Goal: Complete application form

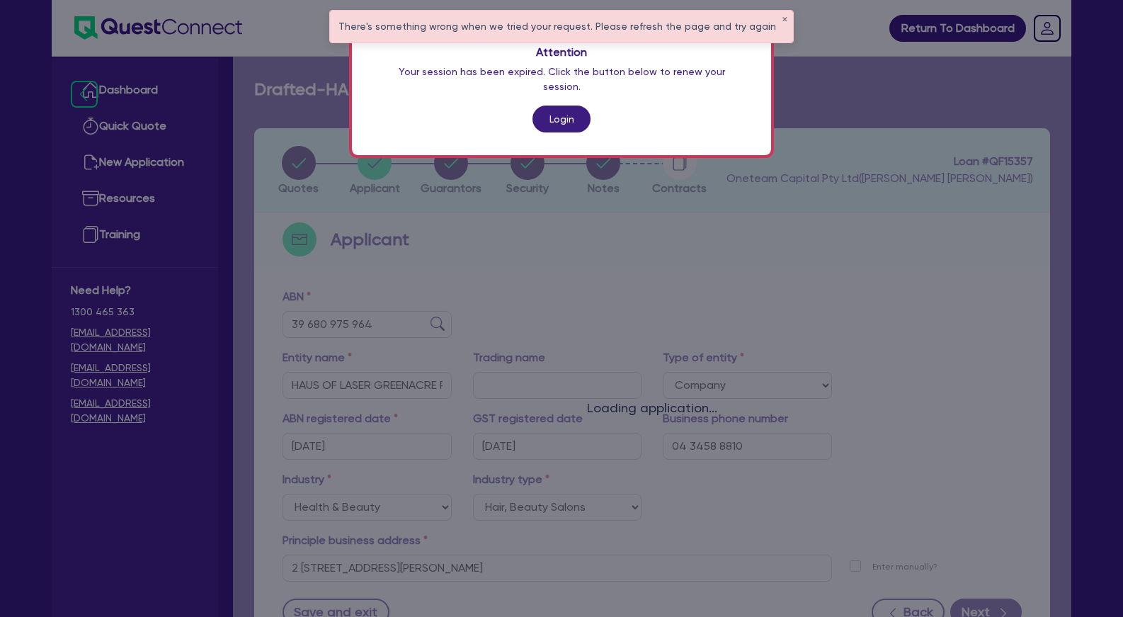
select select "COMPANY"
select select "HEALTH_BEAUTY"
select select "HAIR_BEAUTY_SALONS"
click at [569, 106] on link "Login" at bounding box center [561, 119] width 58 height 27
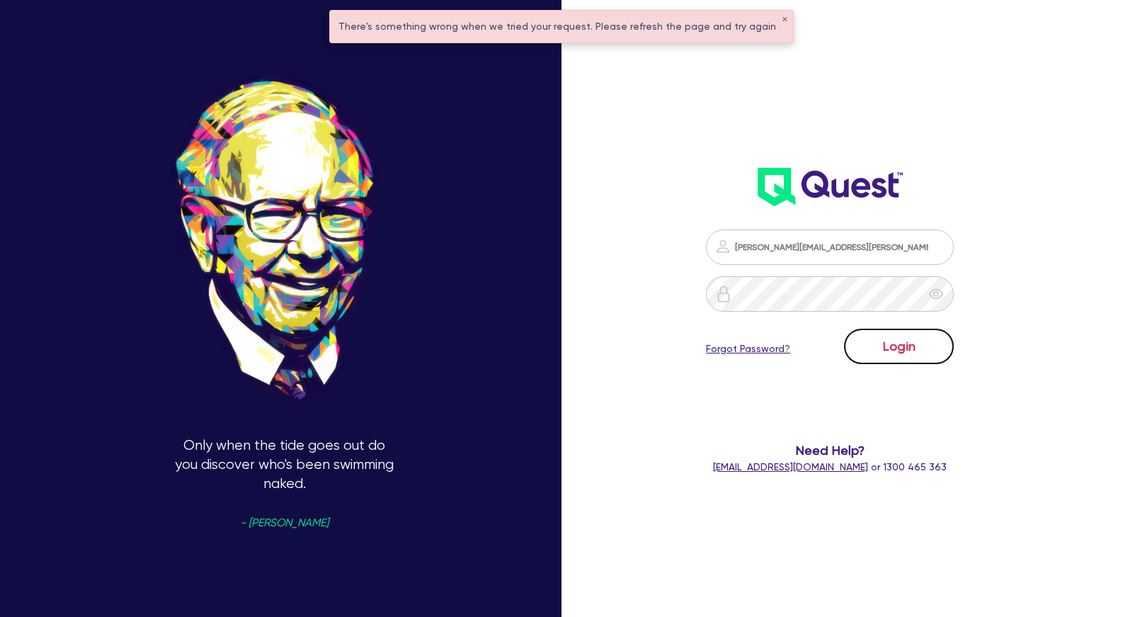
click at [916, 351] on button "Login" at bounding box center [899, 346] width 110 height 35
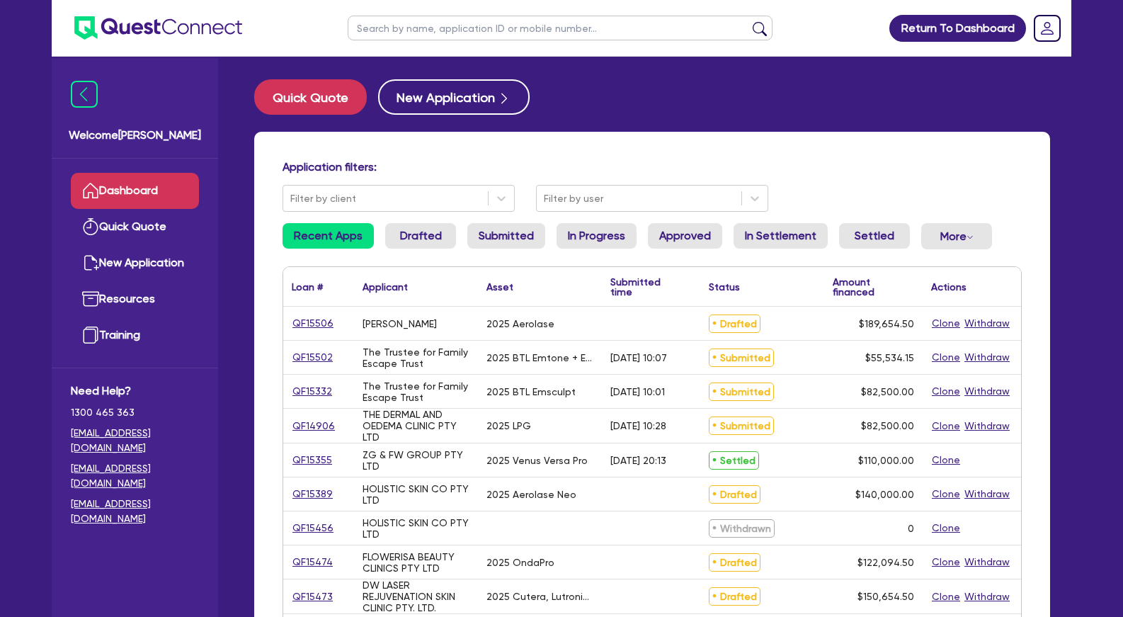
click at [533, 154] on div "Application filters: Filter by client Filter by user Recent Apps Drafted Submit…" at bounding box center [652, 595] width 796 height 926
click at [828, 141] on div "Application filters: Filter by client Filter by user Recent Apps Drafted Submit…" at bounding box center [652, 595] width 796 height 926
drag, startPoint x: 442, startPoint y: 326, endPoint x: 522, endPoint y: 439, distance: 138.7
click at [522, 439] on div "2025 LPG" at bounding box center [540, 426] width 124 height 34
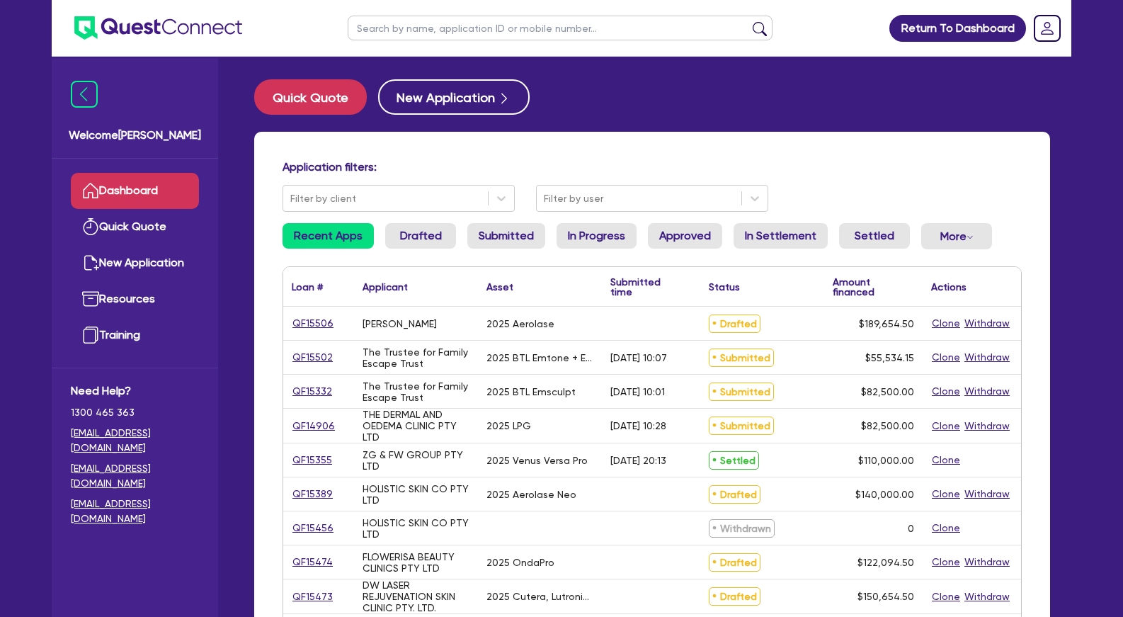
drag, startPoint x: 508, startPoint y: 168, endPoint x: 499, endPoint y: 166, distance: 8.8
click at [499, 166] on h4 "Application filters:" at bounding box center [652, 166] width 739 height 13
click at [148, 232] on link "Quick Quote" at bounding box center [135, 227] width 128 height 36
select select "Other"
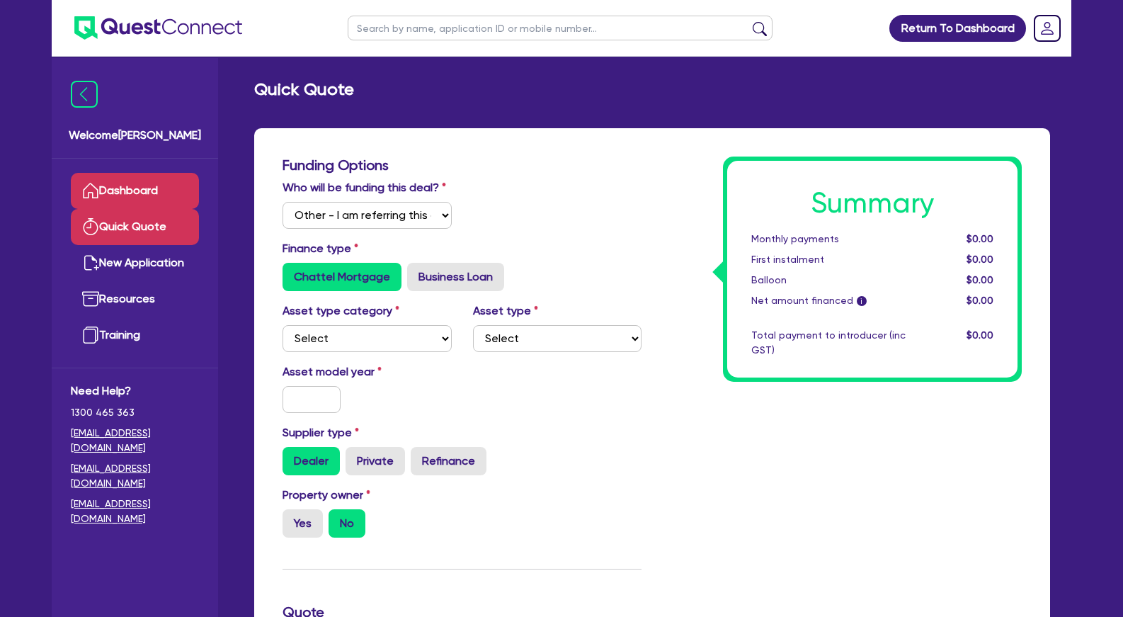
click at [151, 190] on link "Dashboard" at bounding box center [135, 191] width 128 height 36
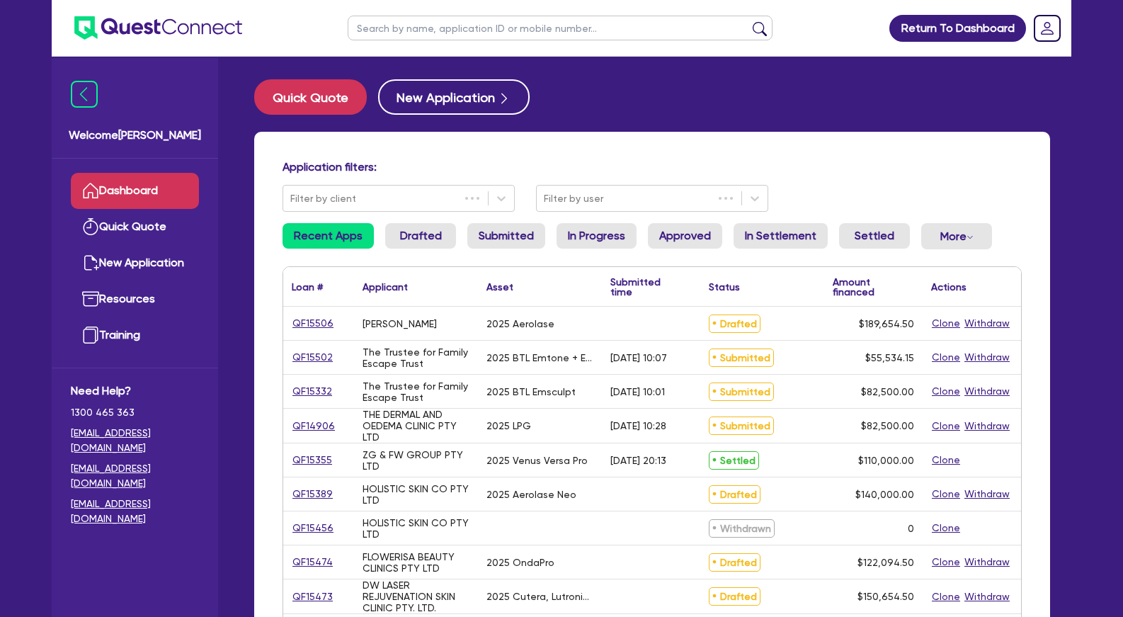
click at [428, 19] on input "text" at bounding box center [560, 28] width 425 height 25
type input "abby"
click at [748, 21] on button "submit" at bounding box center [759, 31] width 23 height 20
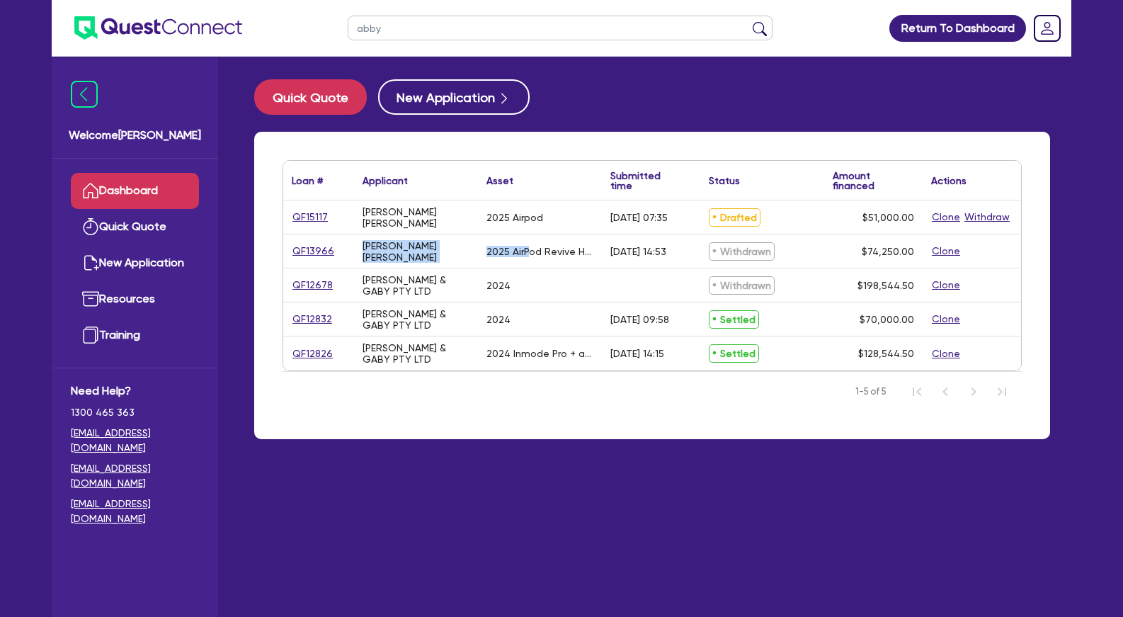
drag, startPoint x: 428, startPoint y: 223, endPoint x: 530, endPoint y: 251, distance: 106.3
click at [530, 250] on div "QF15117 [PERSON_NAME] [PERSON_NAME] 2025 Airpod [DATE] 07:35 Drafted $51,000.00…" at bounding box center [652, 285] width 738 height 170
click at [531, 251] on div "2025 AirPod Revive Hydroxy APE35H System" at bounding box center [539, 251] width 107 height 11
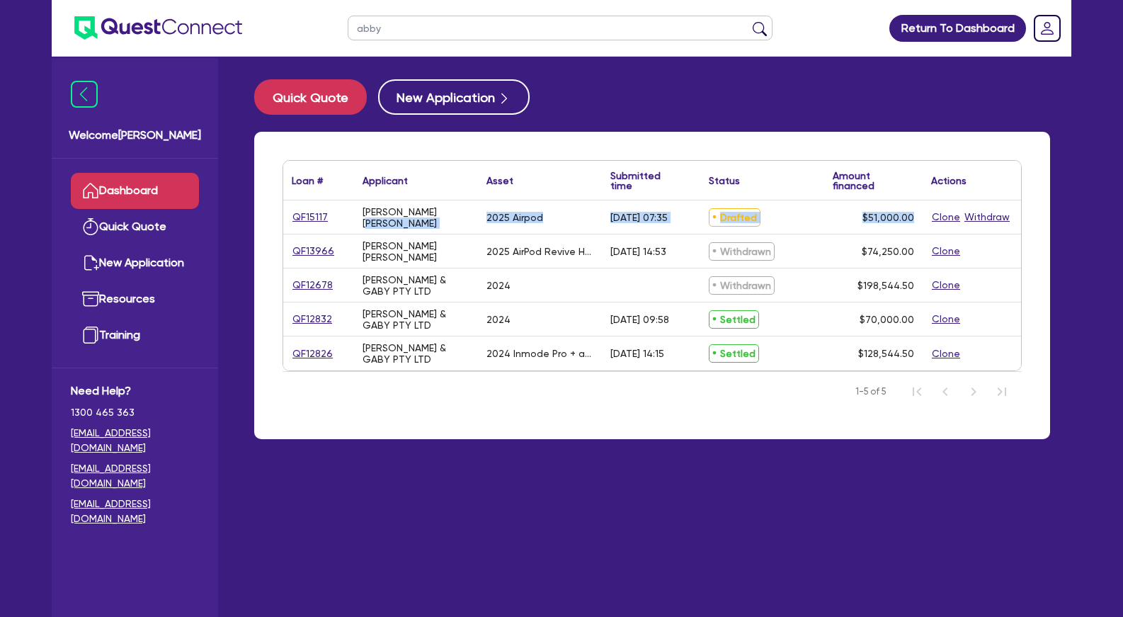
drag, startPoint x: 532, startPoint y: 252, endPoint x: 469, endPoint y: 224, distance: 69.7
click at [486, 246] on div "2025 AirPod Revive Hydroxy APE35H System" at bounding box center [539, 251] width 107 height 11
click at [469, 224] on div "[PERSON_NAME] [PERSON_NAME]" at bounding box center [416, 216] width 124 height 33
click at [382, 220] on div "[PERSON_NAME] [PERSON_NAME]" at bounding box center [416, 217] width 107 height 23
click at [301, 217] on link "QF15117" at bounding box center [310, 217] width 37 height 16
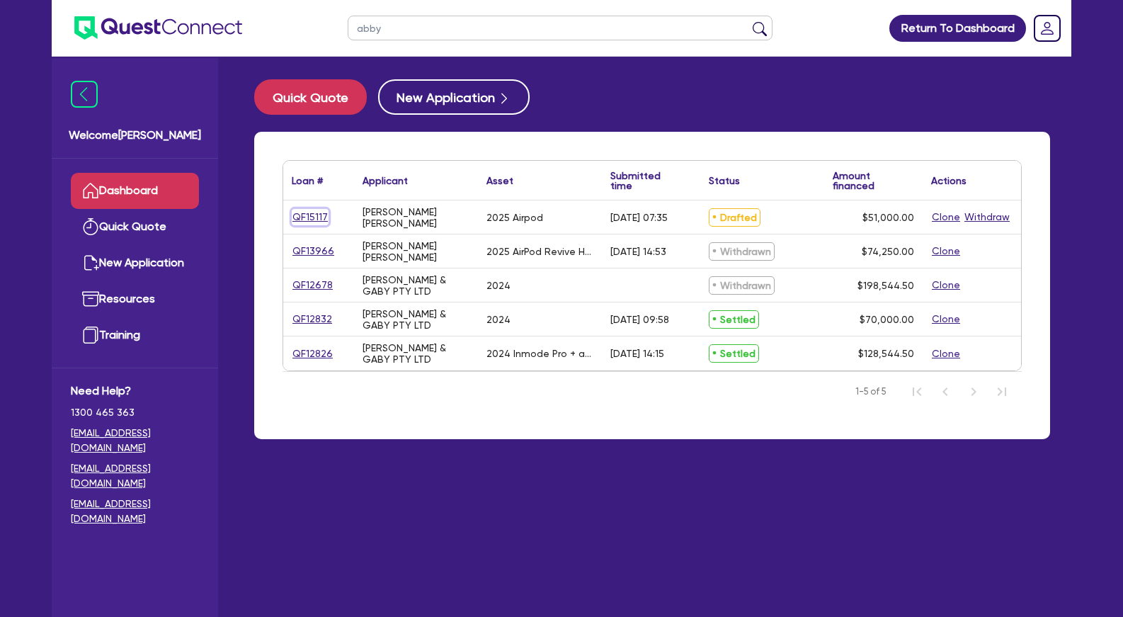
select select "Other"
select select "TERTIARY_ASSETS"
select select "BEAUTY_EQUIPMENT"
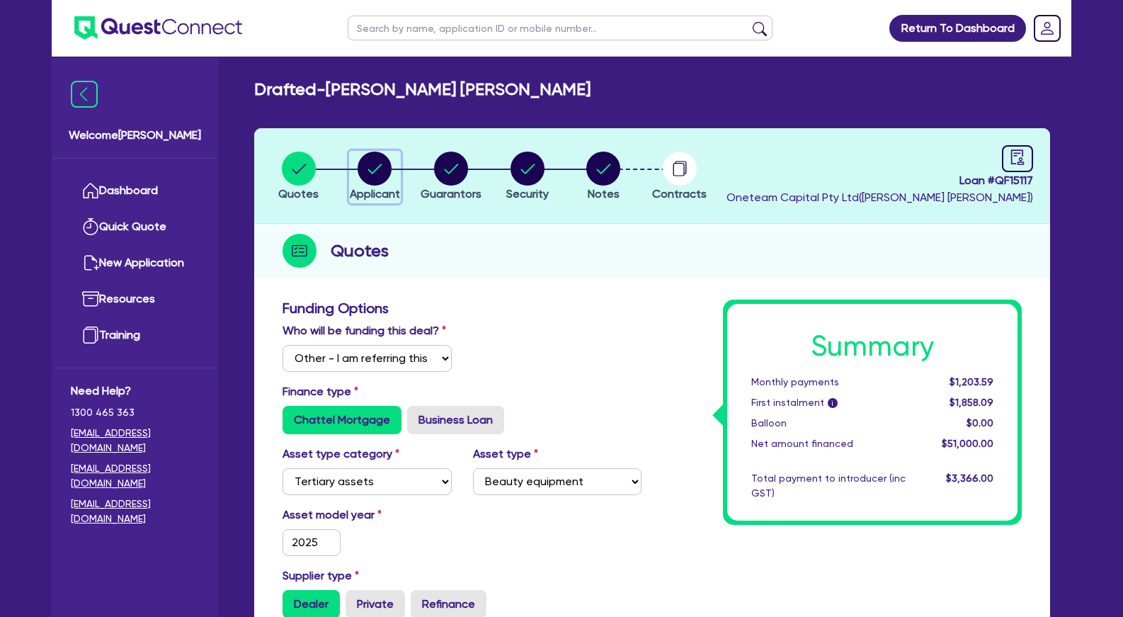
click at [384, 181] on circle "button" at bounding box center [375, 169] width 34 height 34
select select "SOLE_TRADER"
select select "HEALTH_BEAUTY"
select select "HAIR_BEAUTY_SALONS"
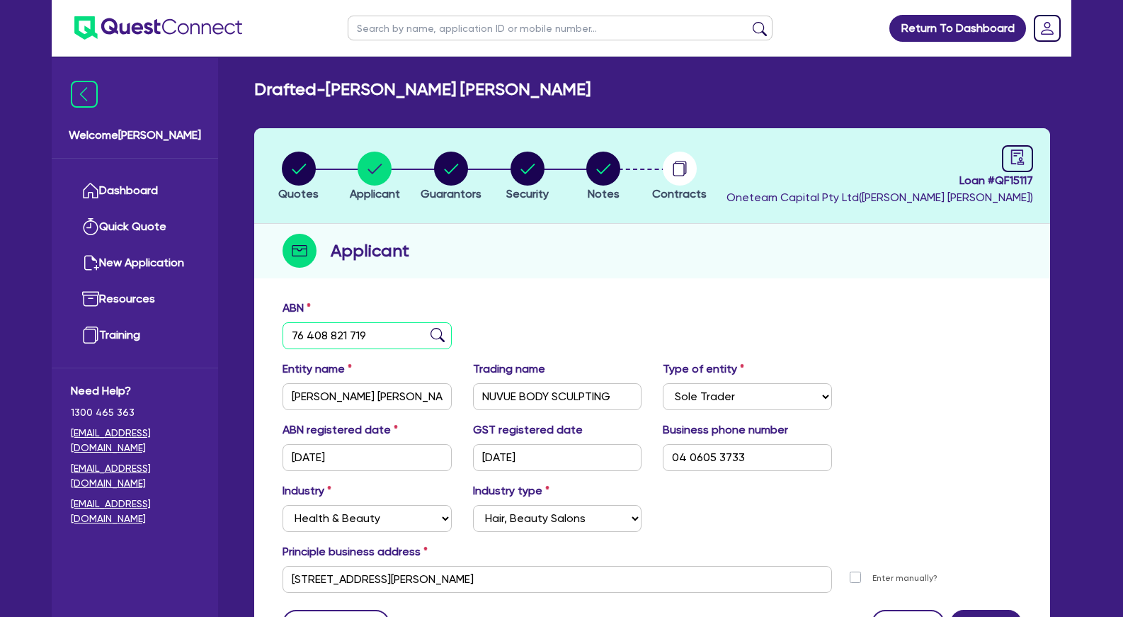
click at [336, 334] on input "76 408 821 719" at bounding box center [367, 335] width 169 height 27
click at [441, 171] on circle "button" at bounding box center [451, 169] width 34 height 34
select select "MRS"
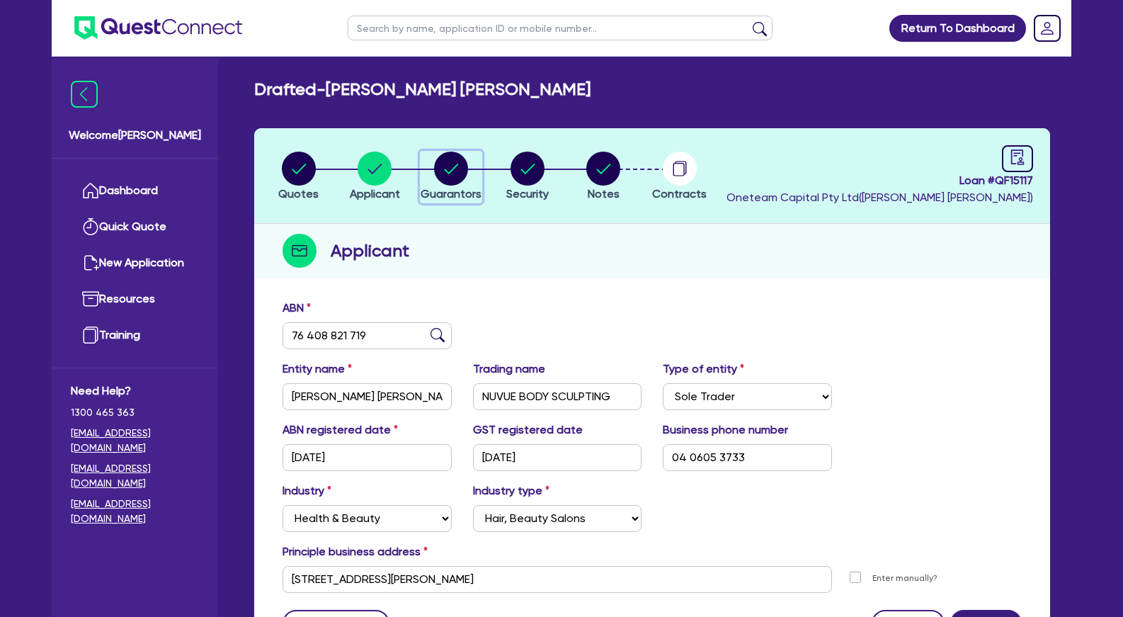
select select "QLD"
select select "DE_FACTO"
select select "CASH"
select select "VEHICLE"
select select "HOUSEHOLD_PERSONAL"
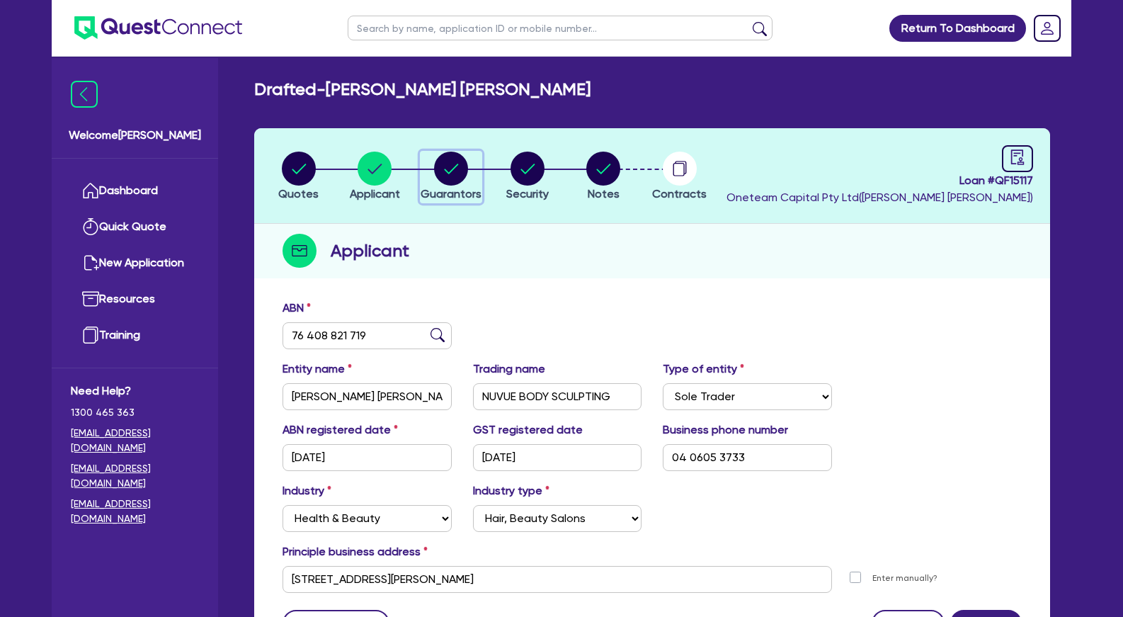
select select "OTHER"
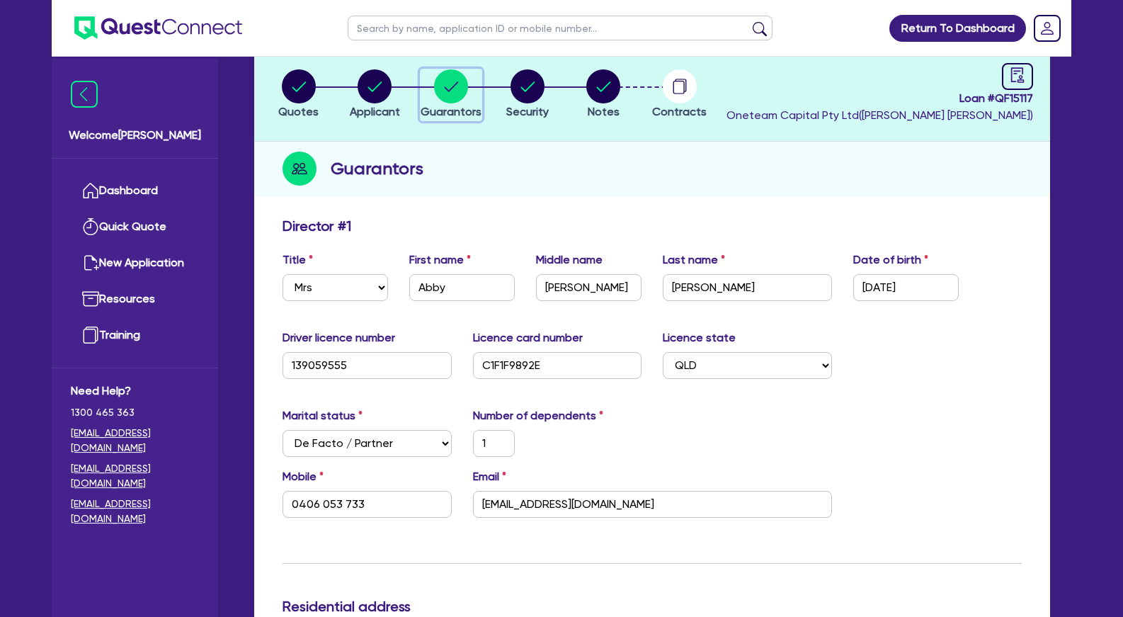
scroll to position [144, 0]
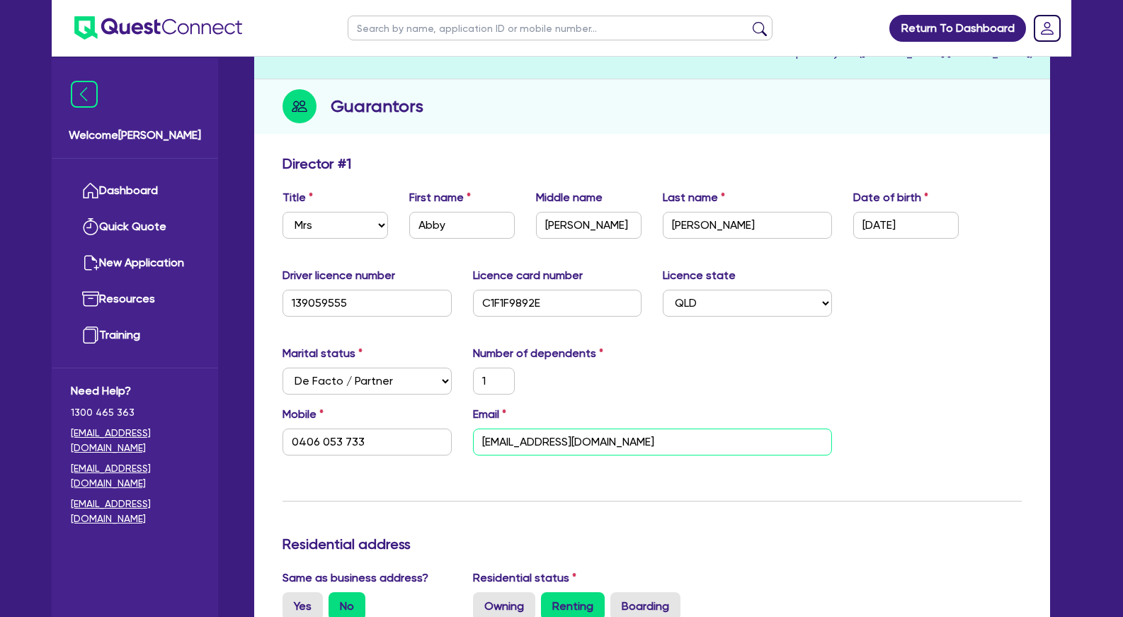
click at [574, 452] on input "[EMAIL_ADDRESS][DOMAIN_NAME]" at bounding box center [652, 441] width 359 height 27
click at [494, 130] on div "Guarantors" at bounding box center [652, 106] width 796 height 55
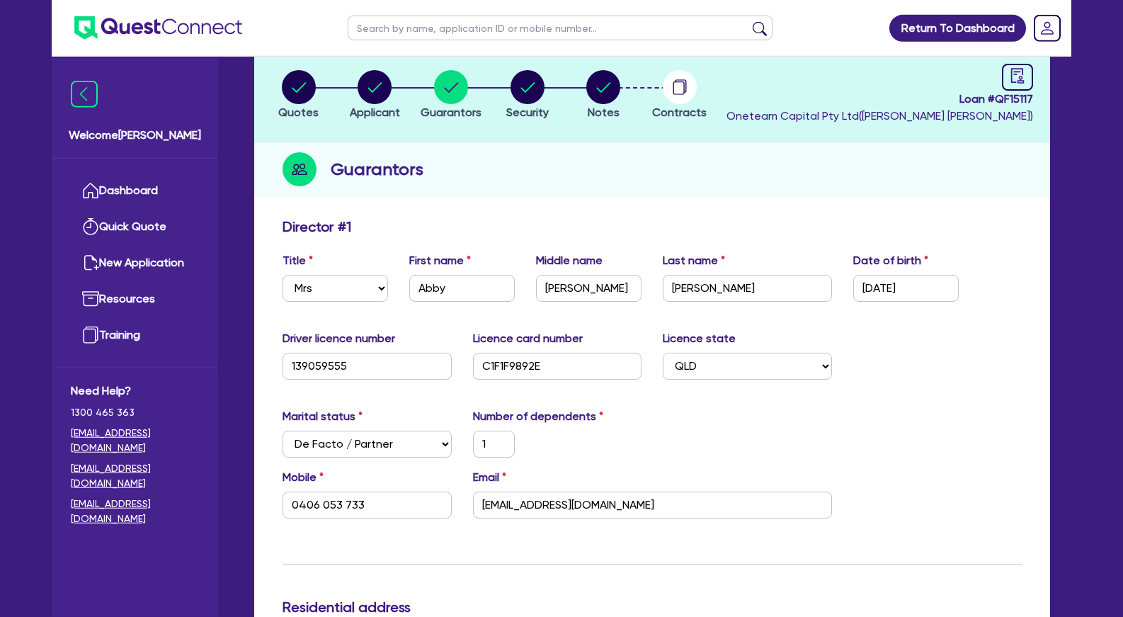
scroll to position [0, 0]
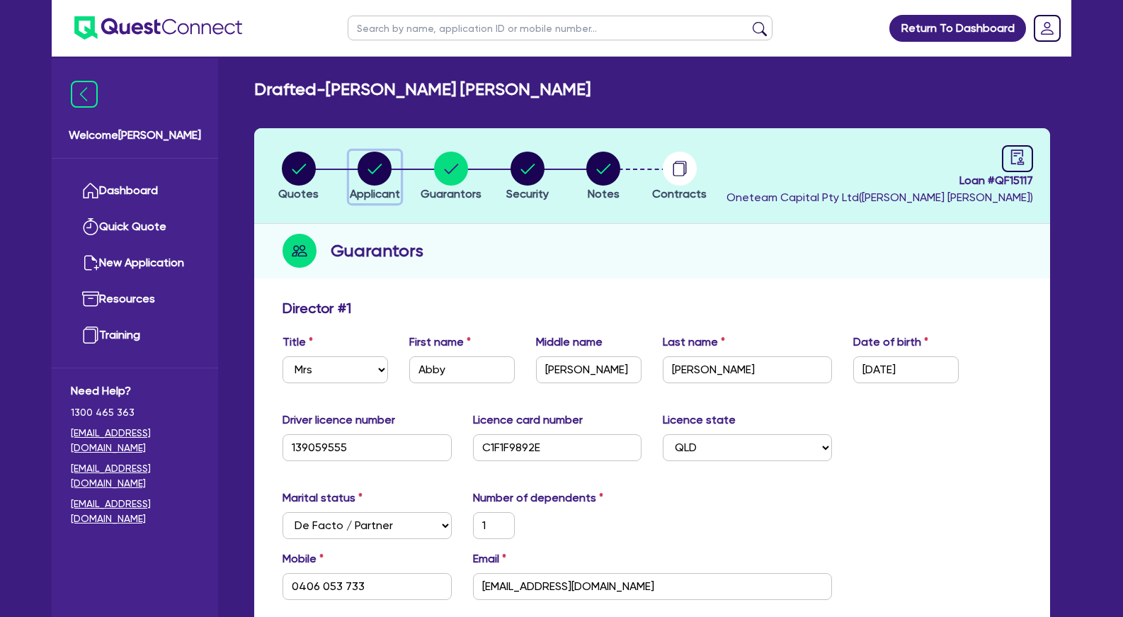
click at [369, 173] on circle "button" at bounding box center [375, 169] width 34 height 34
select select "SOLE_TRADER"
select select "HEALTH_BEAUTY"
select select "HAIR_BEAUTY_SALONS"
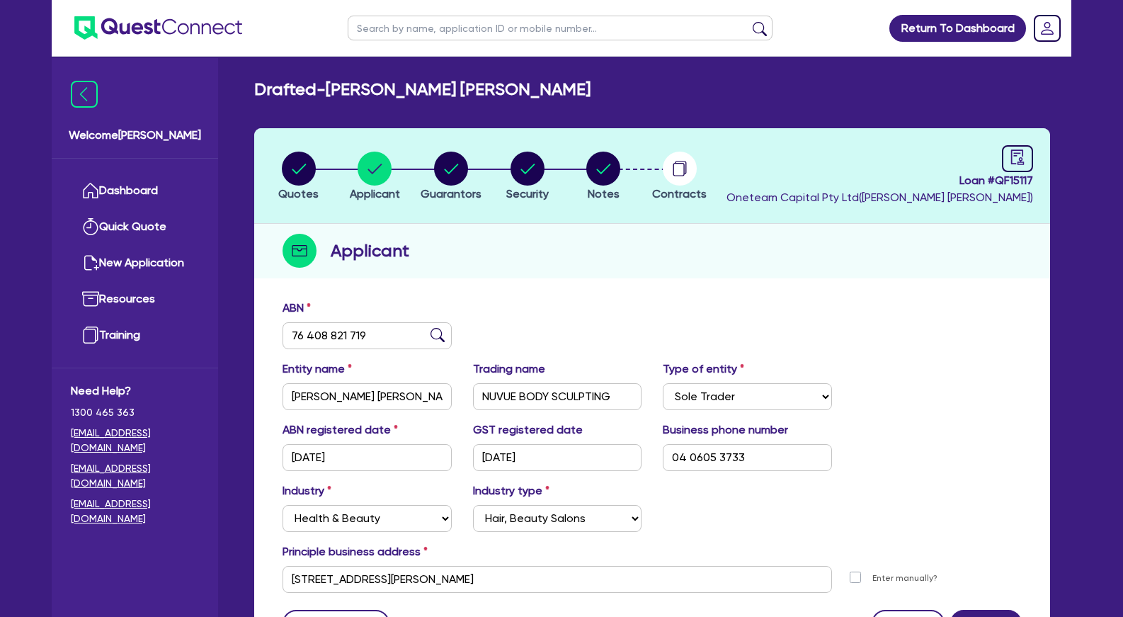
click at [542, 221] on header "Quotes Applicant [GEOGRAPHIC_DATA] Security Notes Contracts Loan # QF15117 Onet…" at bounding box center [652, 176] width 796 height 96
click at [312, 169] on circle "button" at bounding box center [299, 169] width 34 height 34
select select "Other"
select select "TERTIARY_ASSETS"
select select "BEAUTY_EQUIPMENT"
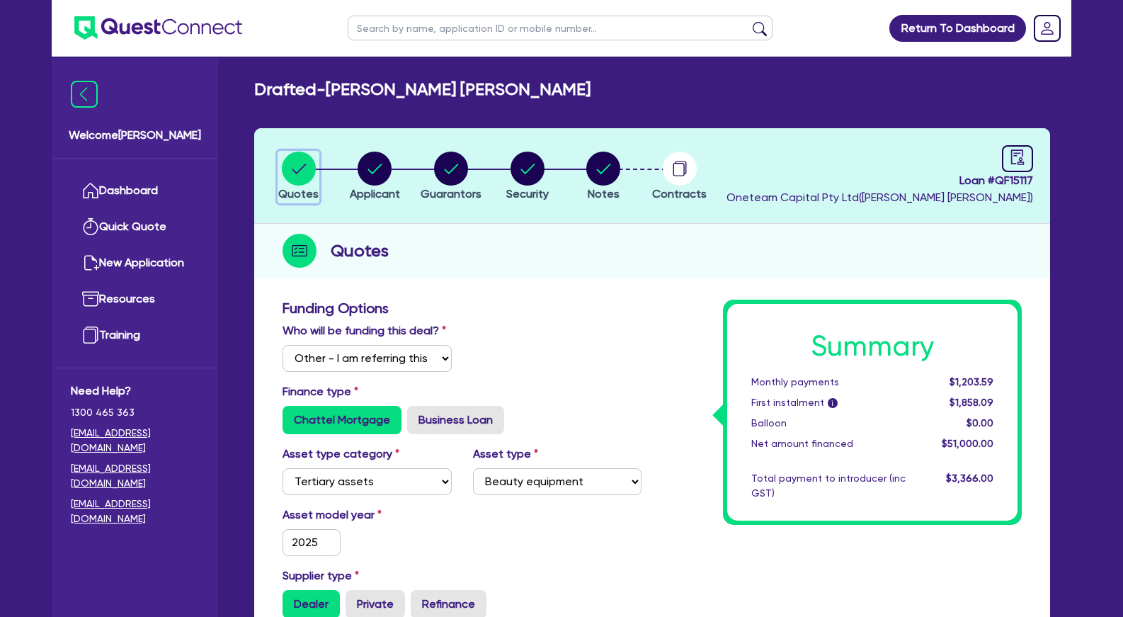
scroll to position [361, 0]
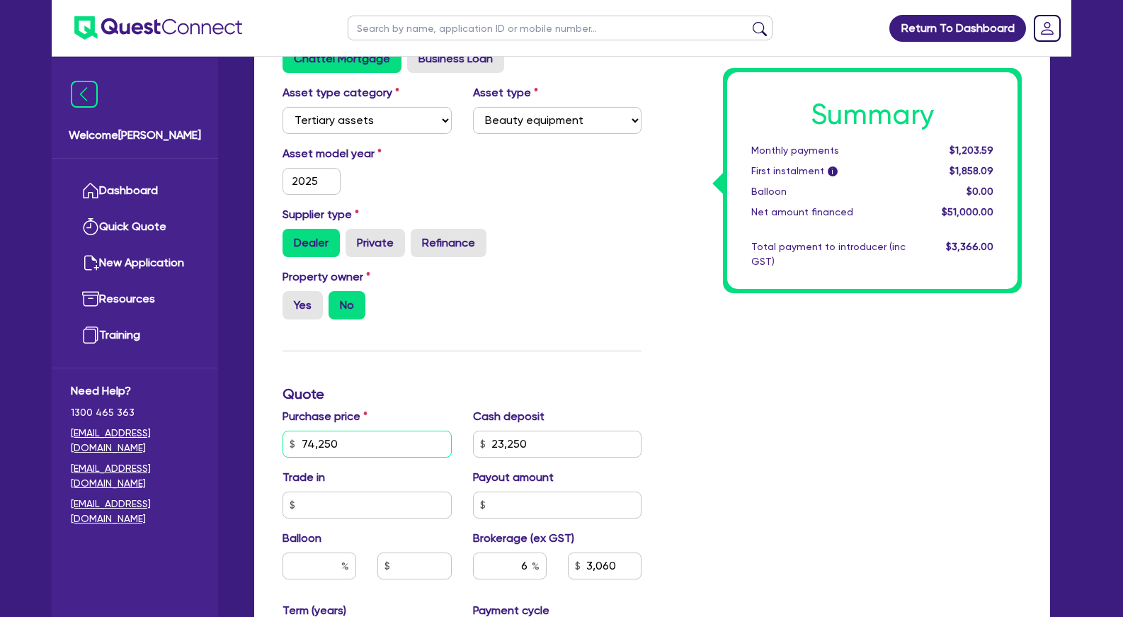
drag, startPoint x: 376, startPoint y: 457, endPoint x: 217, endPoint y: 433, distance: 161.1
click at [283, 443] on input "74,250" at bounding box center [367, 444] width 169 height 27
type input "7"
type input "23,250"
type input "3,060"
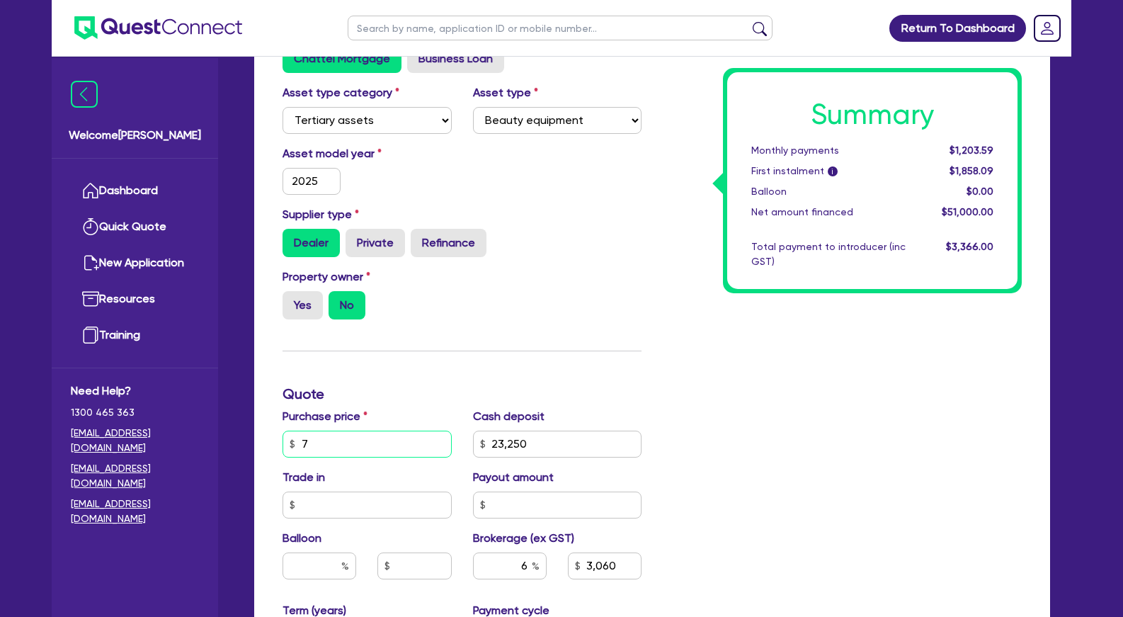
type input "71"
type input "23,250"
type input "3,060"
type input "715"
type input "23,250"
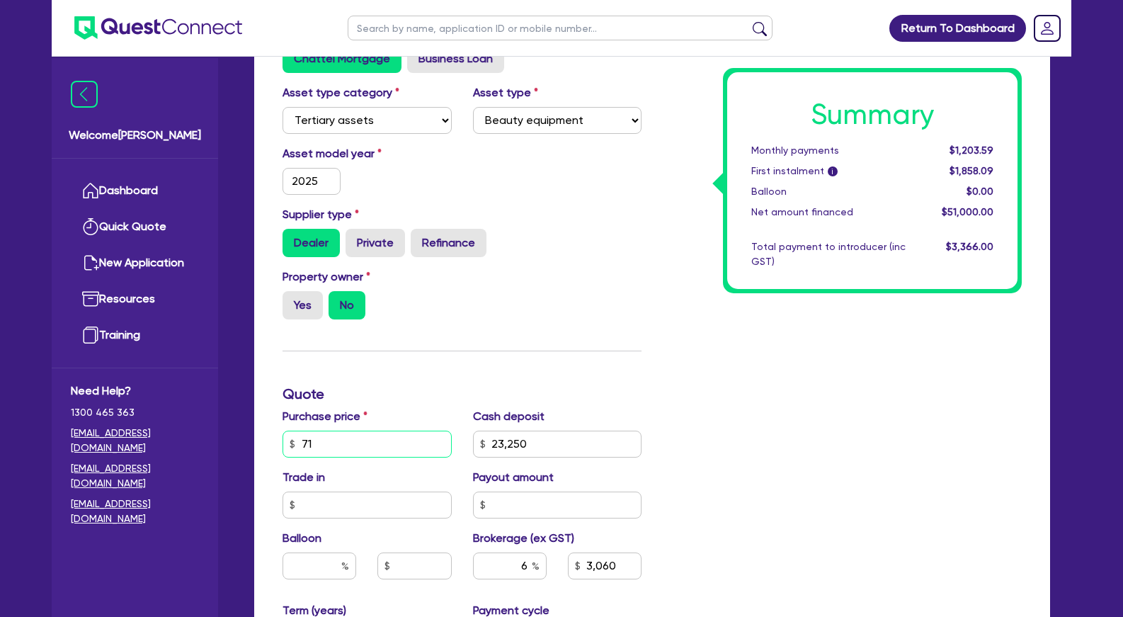
type input "3,060"
type input "7,150"
type input "23,250"
type input "3,060"
type input "71,500"
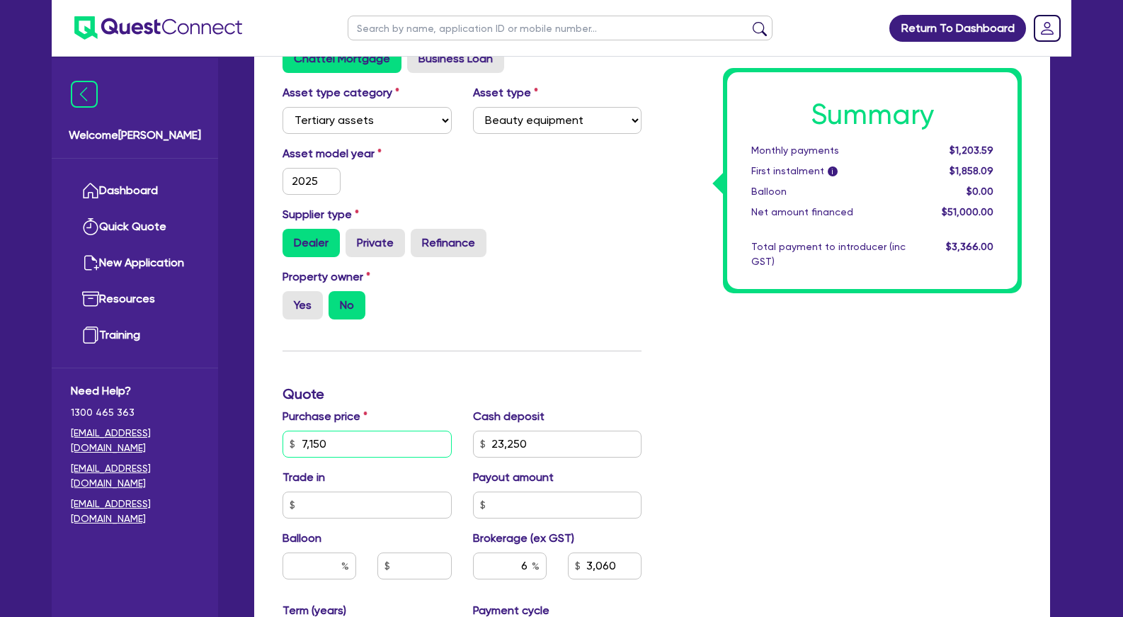
type input "23,250"
type input "3,060"
type input "71,500"
type input "23,250"
type input "3,060"
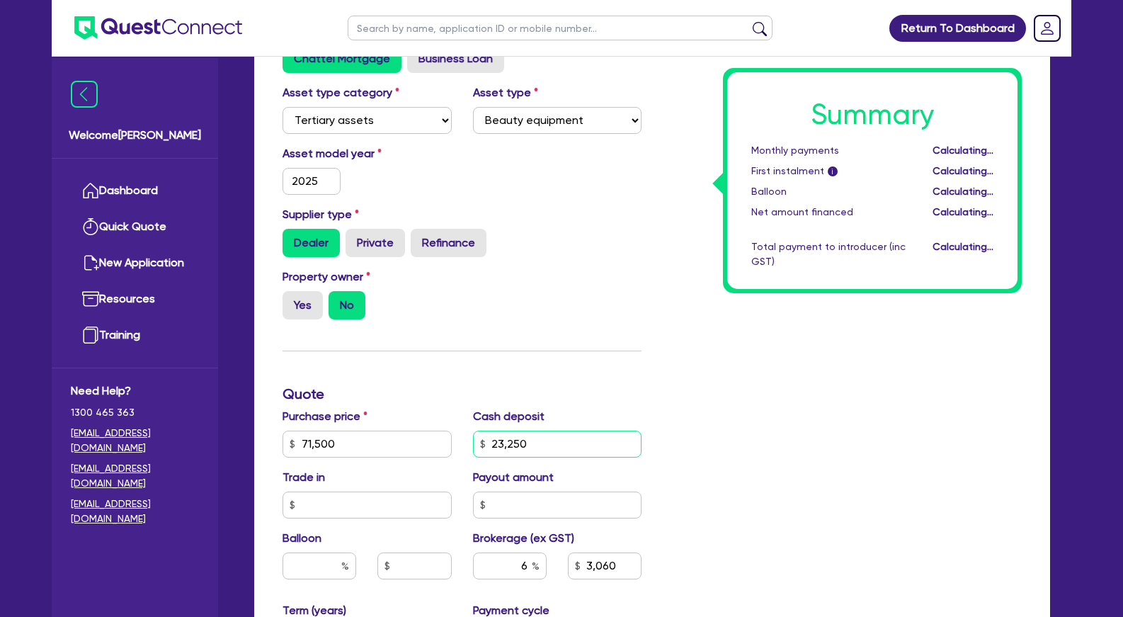
type input "23,250"
type input "2,895"
drag, startPoint x: 484, startPoint y: 457, endPoint x: 432, endPoint y: 453, distance: 51.8
click at [473, 456] on input "23,250" at bounding box center [557, 444] width 169 height 27
type input "2"
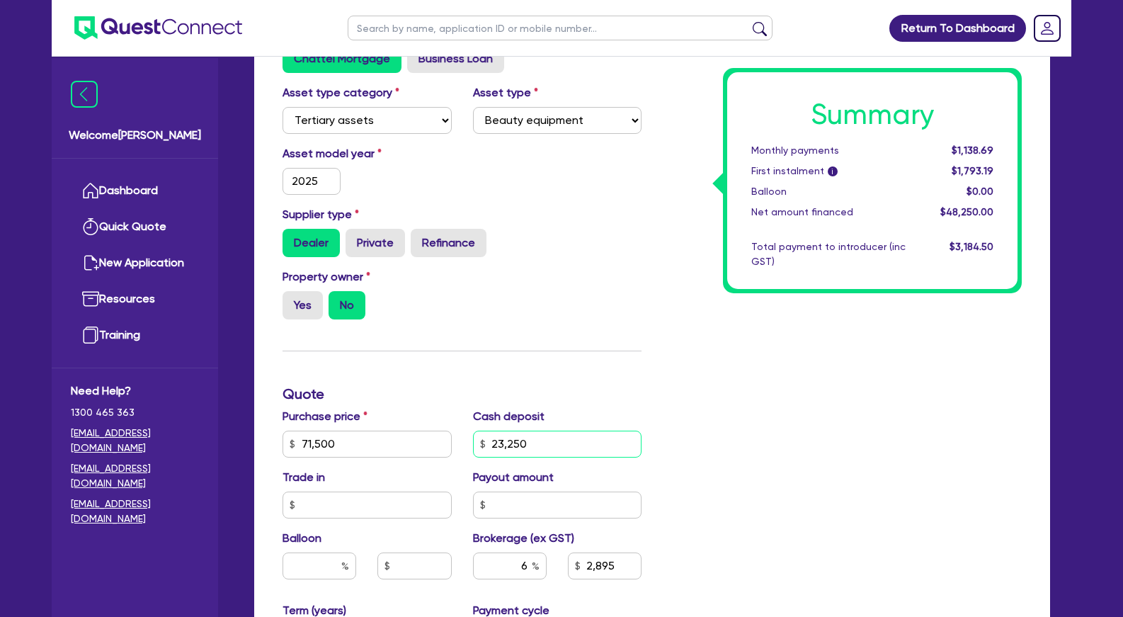
type input "2,895"
type input "20"
type input "2,895"
type input "200"
type input "2,895"
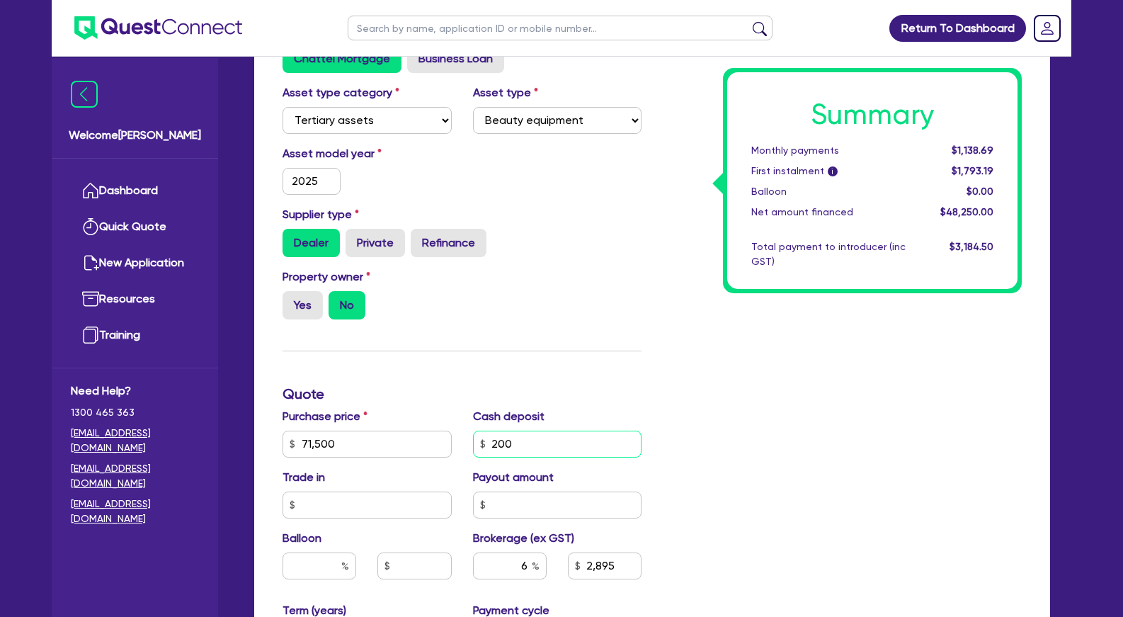
type input "2,000"
type input "2,895"
type input "20,000"
type input "2,895"
type input "20,000"
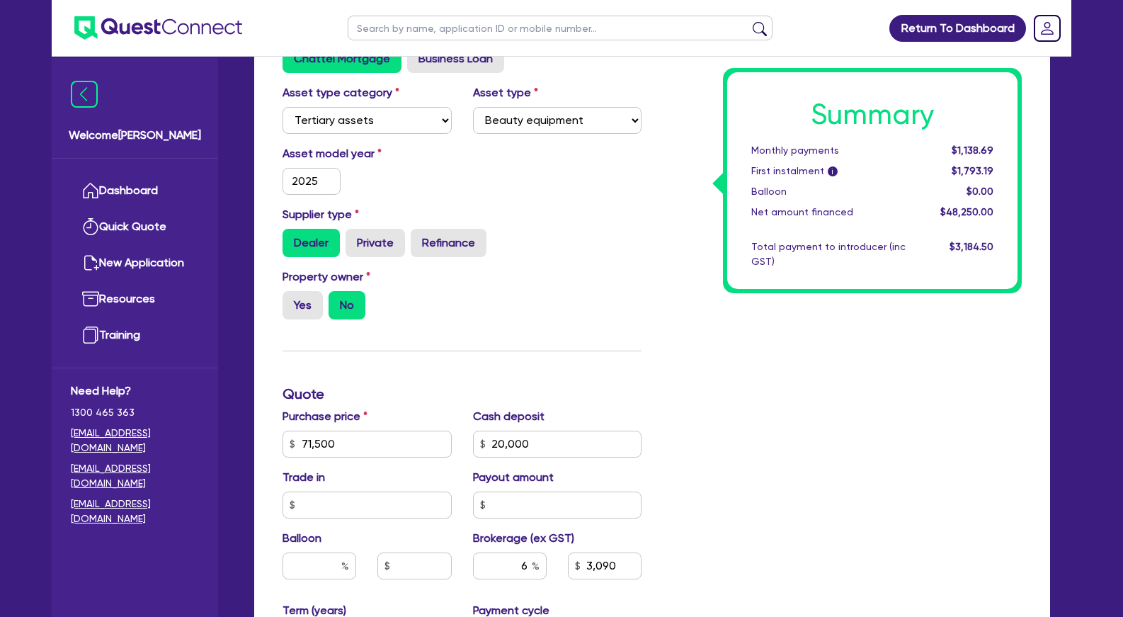
click at [610, 402] on h3 "Quote" at bounding box center [462, 393] width 359 height 17
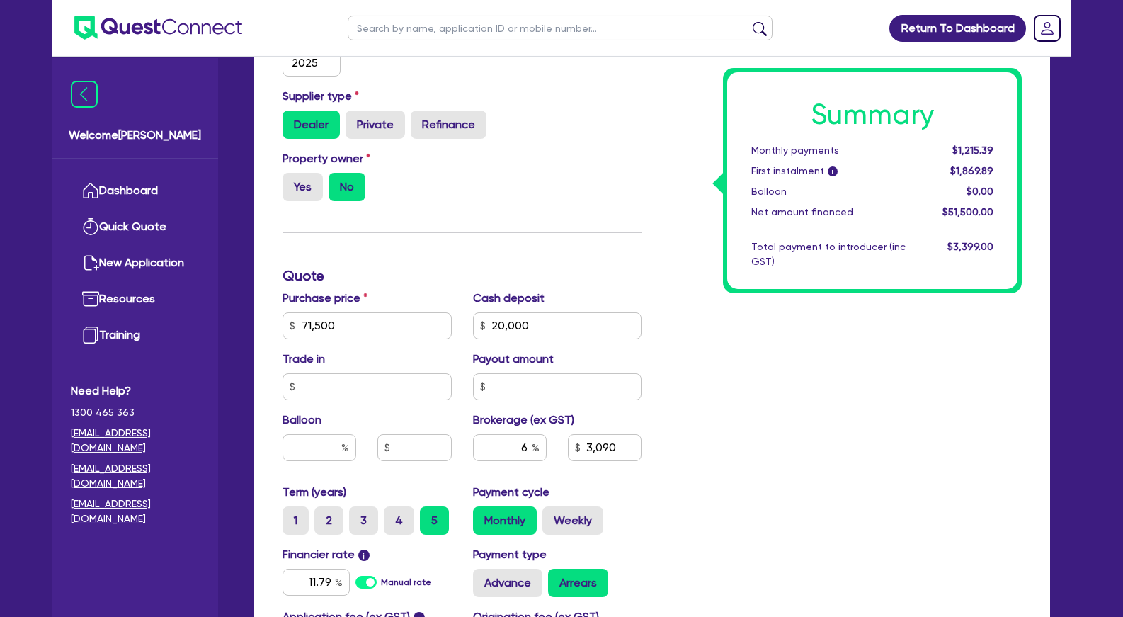
scroll to position [506, 0]
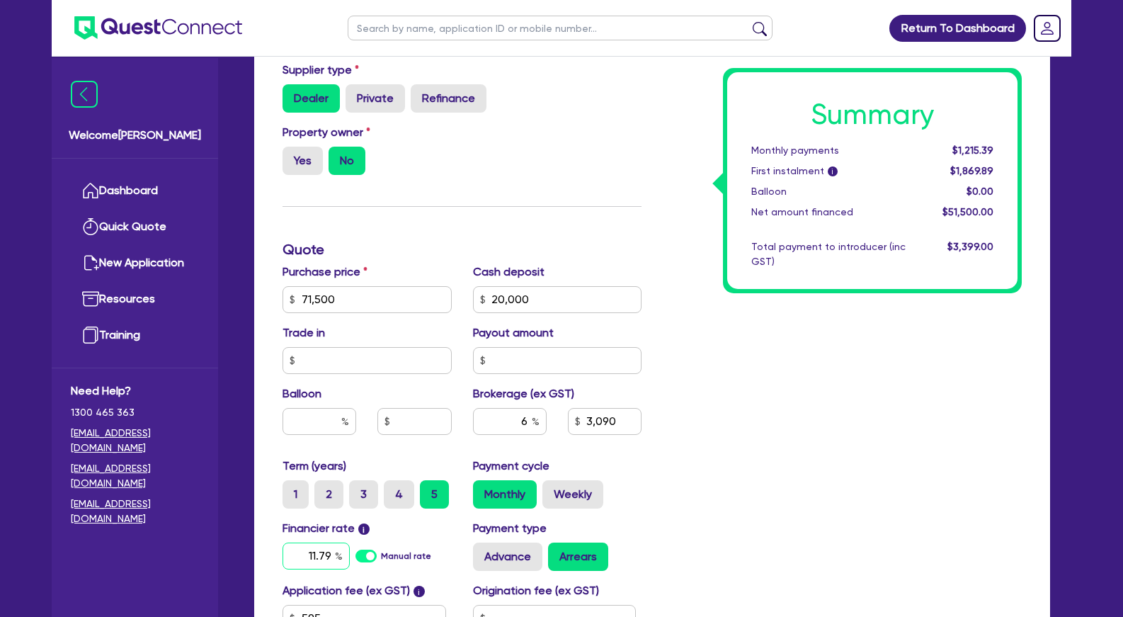
drag, startPoint x: 300, startPoint y: 571, endPoint x: 419, endPoint y: 565, distance: 119.1
click at [350, 565] on input "11.79" at bounding box center [316, 555] width 67 height 27
type input "3,090"
type input "1"
type input "3,090"
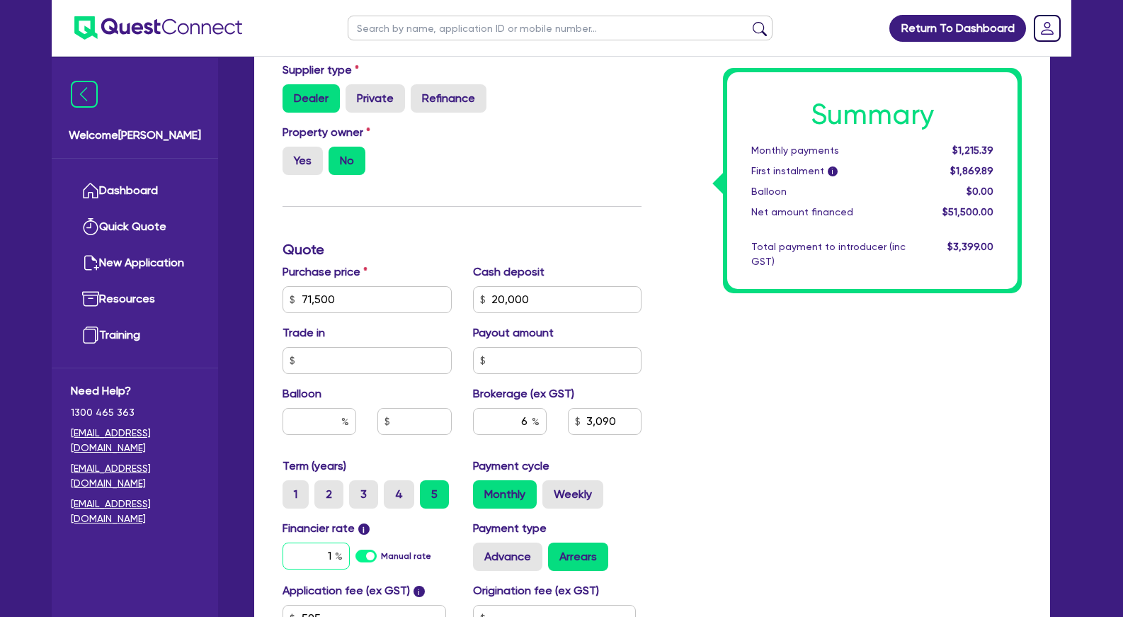
type input "12"
type input "3,090"
type input "12."
type input "3,090"
type input "12.5"
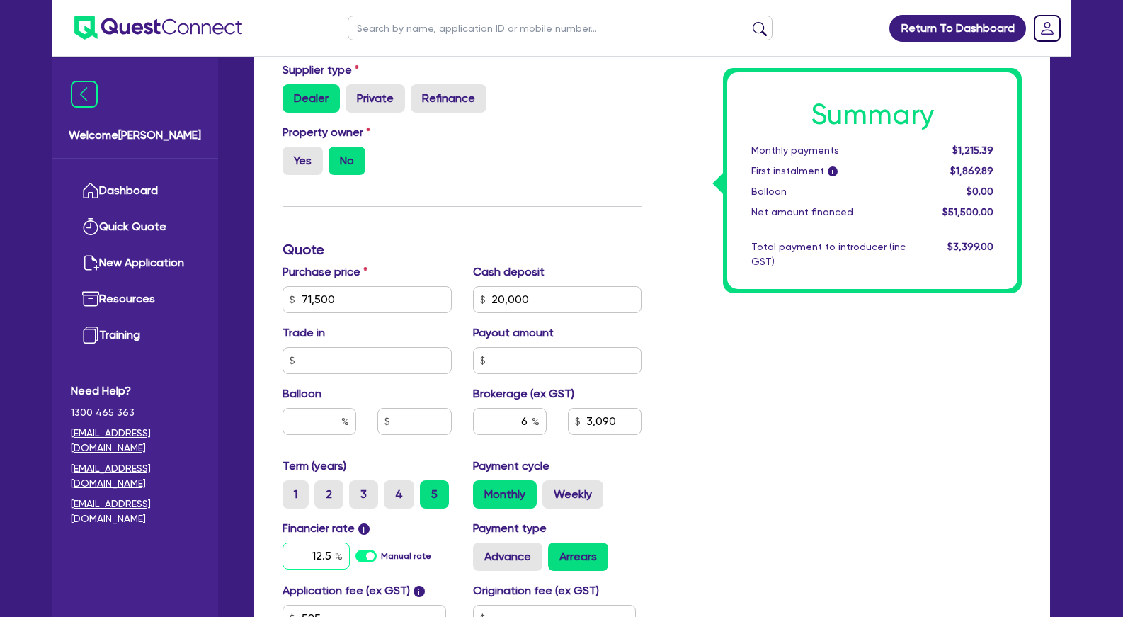
type input "3,090"
type input "12.59"
click at [837, 489] on div "Summary Monthly payments $1,215.39 First instalment i $1,869.89 Balloon $0.00 N…" at bounding box center [842, 249] width 380 height 911
type input "3,090"
drag, startPoint x: 957, startPoint y: 148, endPoint x: 969, endPoint y: 169, distance: 24.4
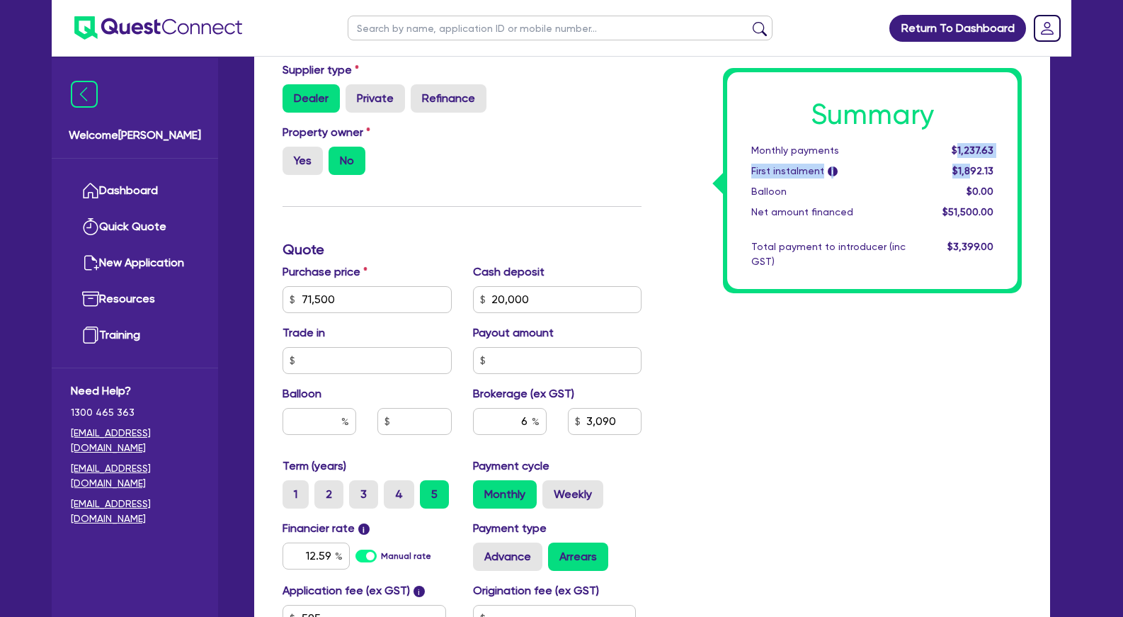
click at [969, 169] on div "Summary Monthly payments $1,237.63 First instalment i $1,892.13 Balloon $0.00 N…" at bounding box center [872, 180] width 290 height 217
click at [969, 169] on span "$1,892.13" at bounding box center [972, 170] width 41 height 11
click at [569, 508] on label "Weekly" at bounding box center [572, 494] width 61 height 28
click at [552, 489] on input "Weekly" at bounding box center [546, 484] width 9 height 9
radio input "true"
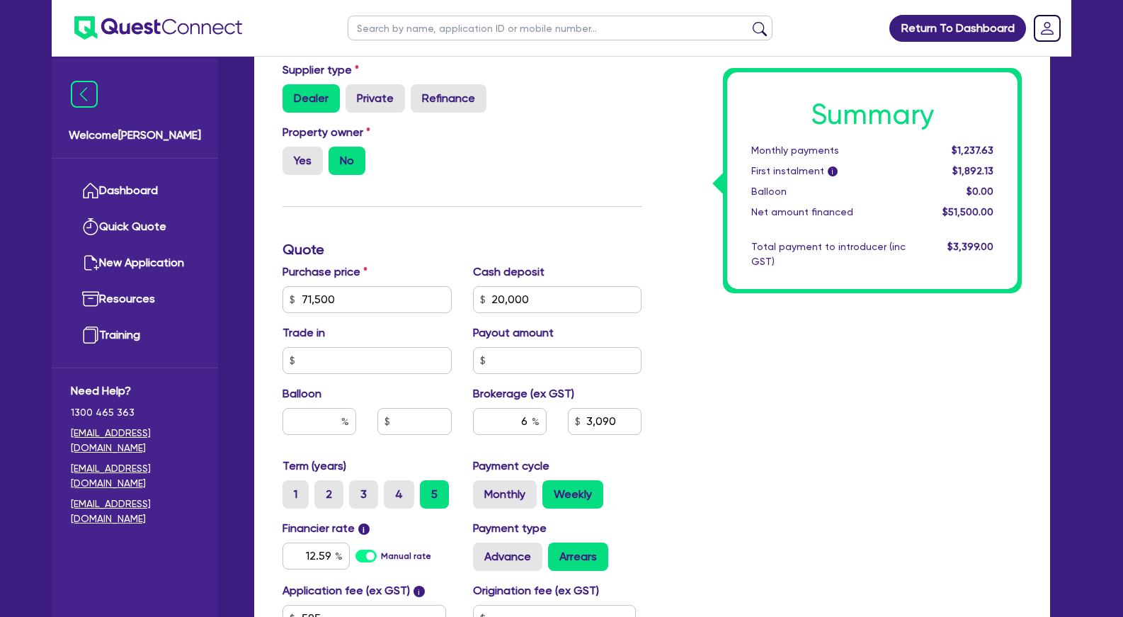
type input "3,090"
click at [724, 416] on div "Summary Weekly payments $284.79 First instalment i $939.29 Balloon $0.00 Net am…" at bounding box center [842, 249] width 380 height 911
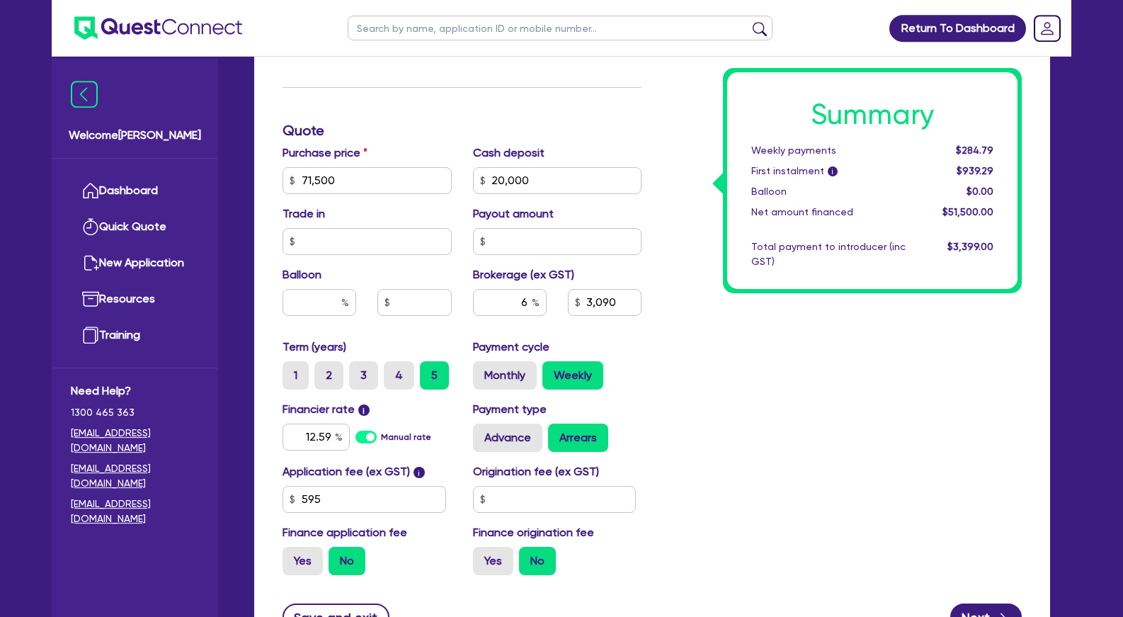
scroll to position [552, 0]
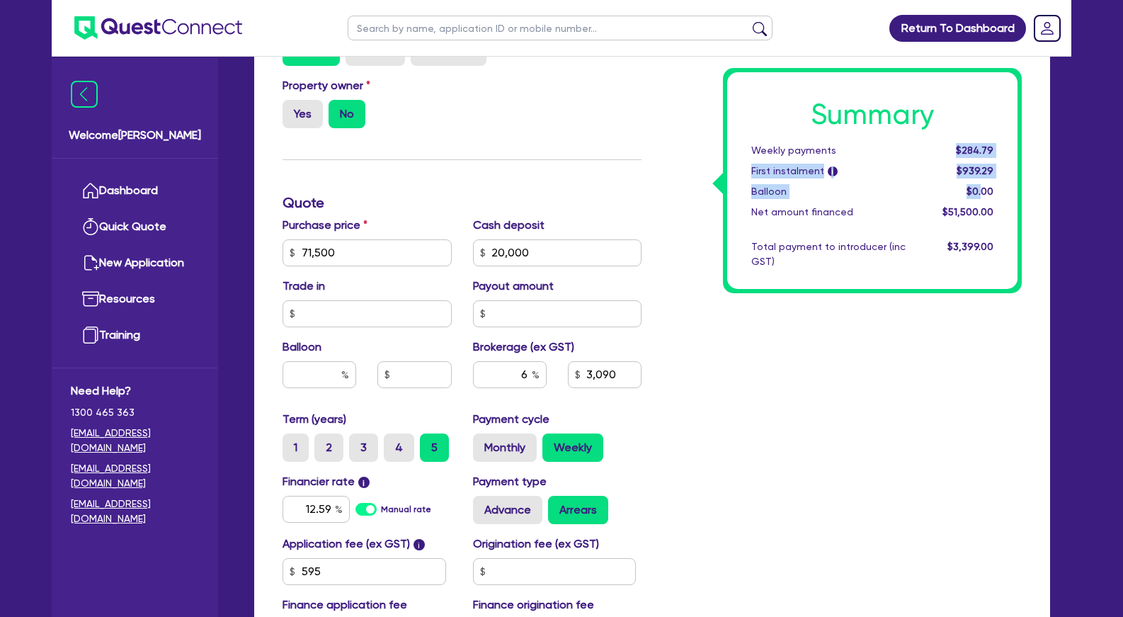
drag, startPoint x: 954, startPoint y: 153, endPoint x: 980, endPoint y: 191, distance: 46.4
click at [980, 191] on div "Summary Weekly payments $284.79 First instalment i $939.29 Balloon $0.00 Net am…" at bounding box center [872, 180] width 290 height 217
click at [980, 191] on span "$0.00" at bounding box center [980, 191] width 27 height 11
click at [962, 148] on div "Summary Weekly payments $284.79 First instalment i $939.29 Balloon $0.00 Net am…" at bounding box center [872, 180] width 290 height 217
click at [962, 148] on span "$284.79" at bounding box center [975, 149] width 38 height 11
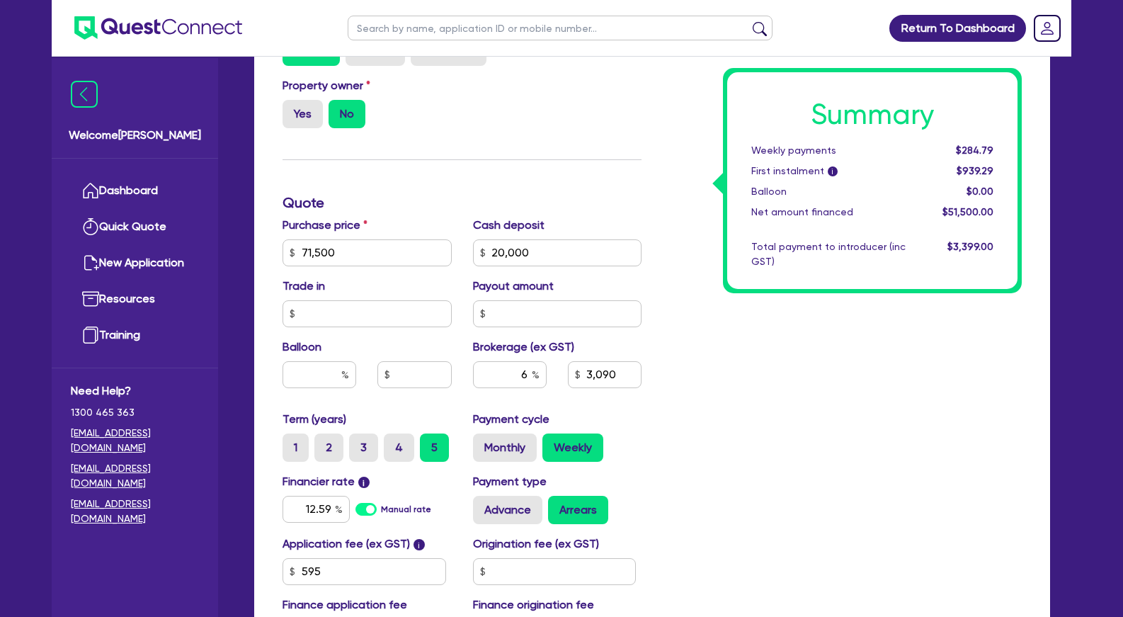
drag, startPoint x: 642, startPoint y: 233, endPoint x: 821, endPoint y: 186, distance: 185.1
click at [656, 232] on div "Funding Options Who will be funding this deal? Select I will fund 100% I will c…" at bounding box center [652, 202] width 760 height 911
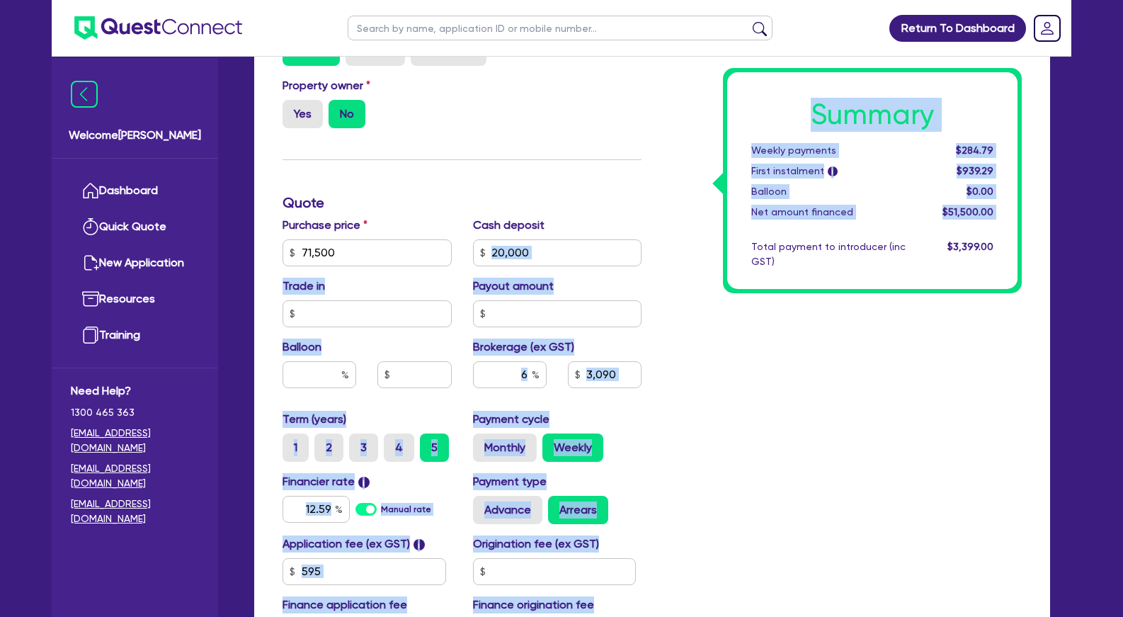
click at [942, 161] on div "Summary Weekly payments $284.79 First instalment i $939.29 Balloon $0.00 Net am…" at bounding box center [872, 180] width 290 height 217
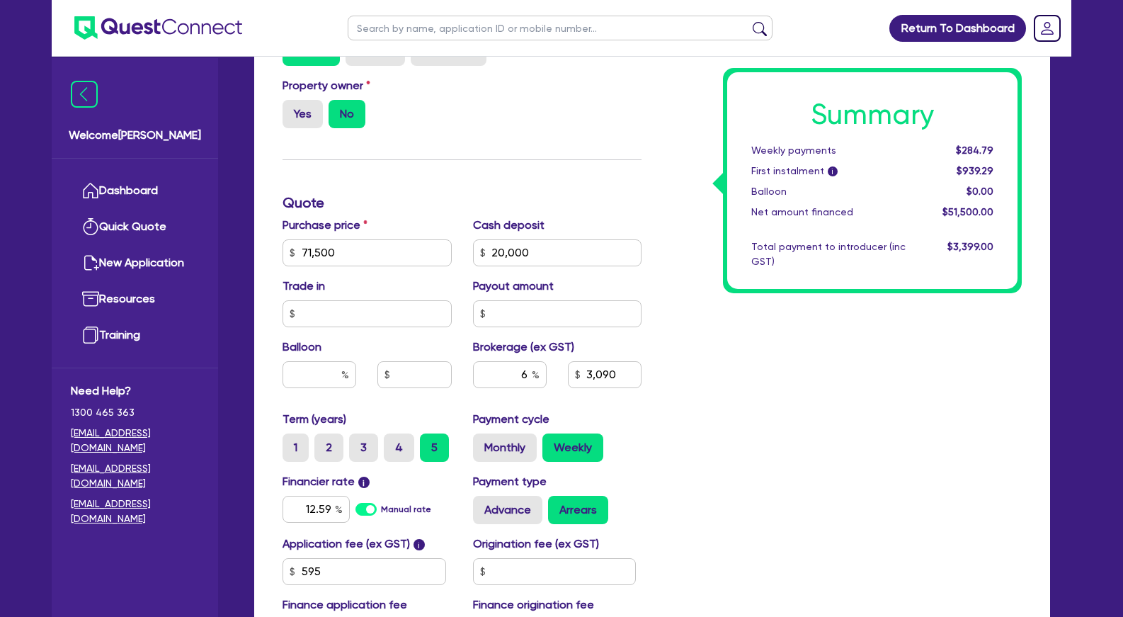
click at [696, 379] on div "Summary Weekly payments $284.79 First instalment i $939.29 Balloon $0.00 Net am…" at bounding box center [842, 202] width 380 height 911
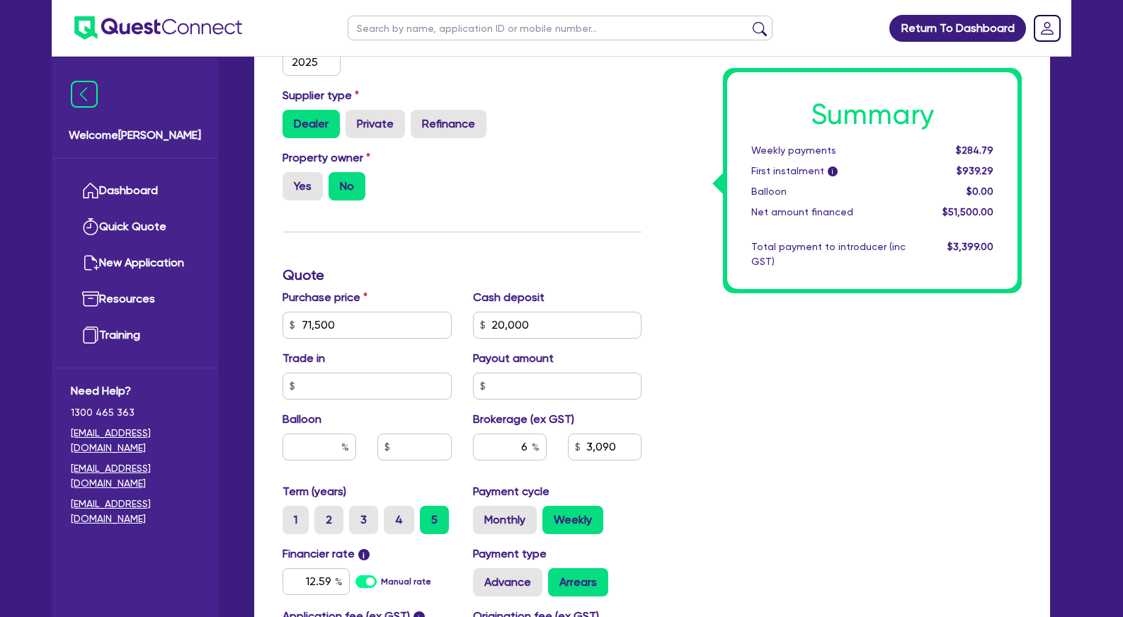
drag, startPoint x: 717, startPoint y: 371, endPoint x: 693, endPoint y: 360, distance: 26.6
click at [702, 368] on div "Summary Weekly payments $284.79 First instalment i $939.29 Balloon $0.00 Net am…" at bounding box center [842, 274] width 380 height 911
click at [836, 360] on div "Summary Weekly payments $284.79 First instalment i $939.29 Balloon $0.00 Net am…" at bounding box center [842, 274] width 380 height 911
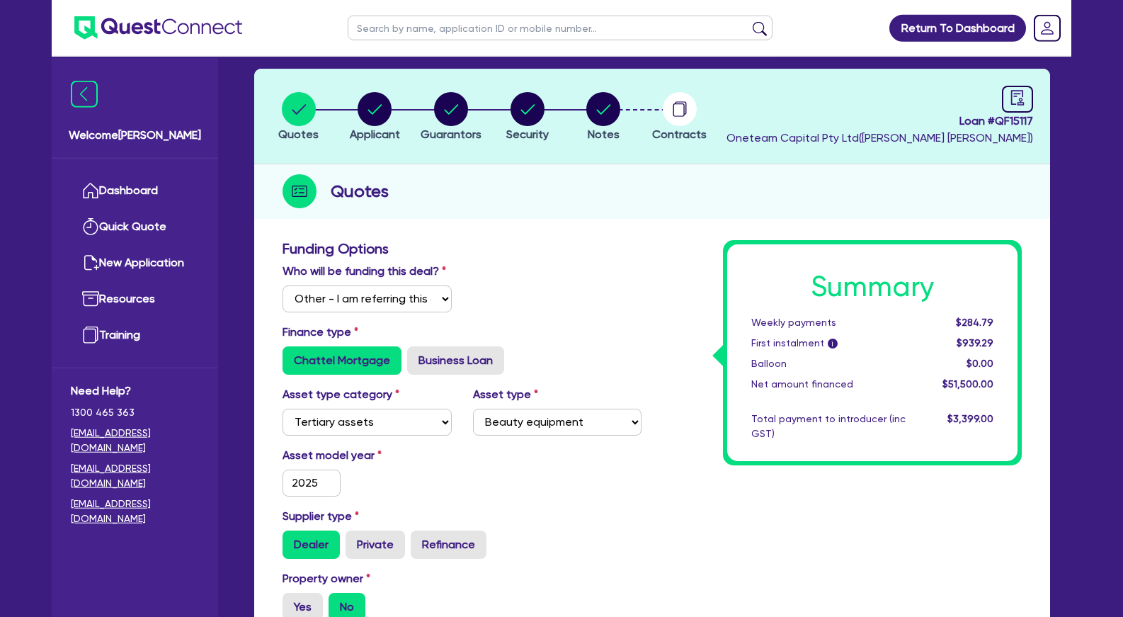
scroll to position [0, 0]
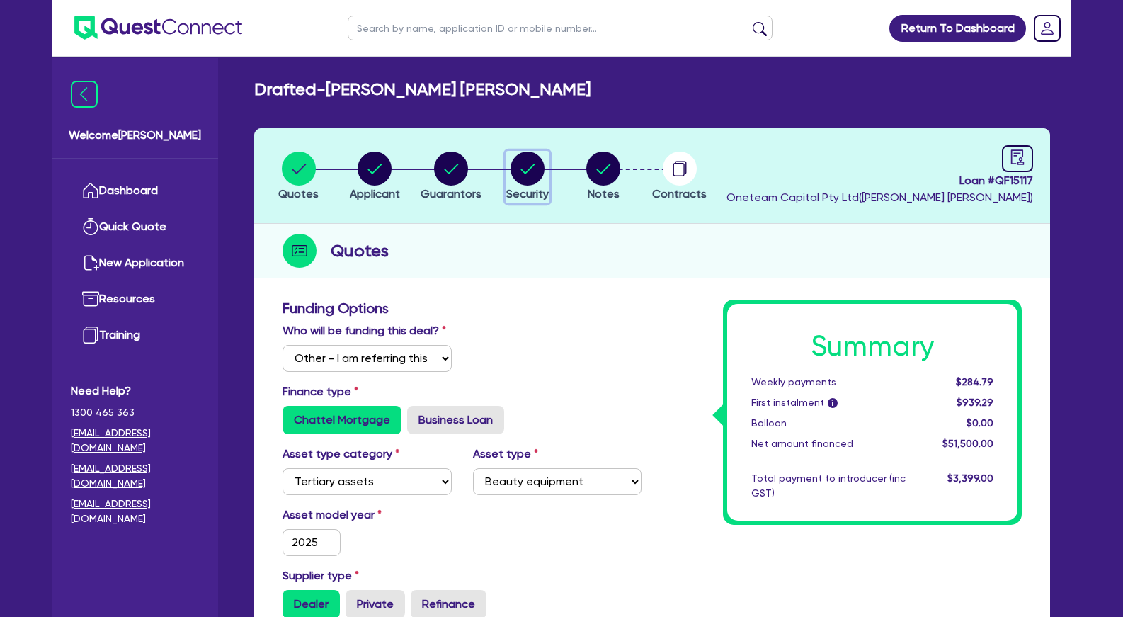
click at [537, 174] on circle "button" at bounding box center [528, 169] width 34 height 34
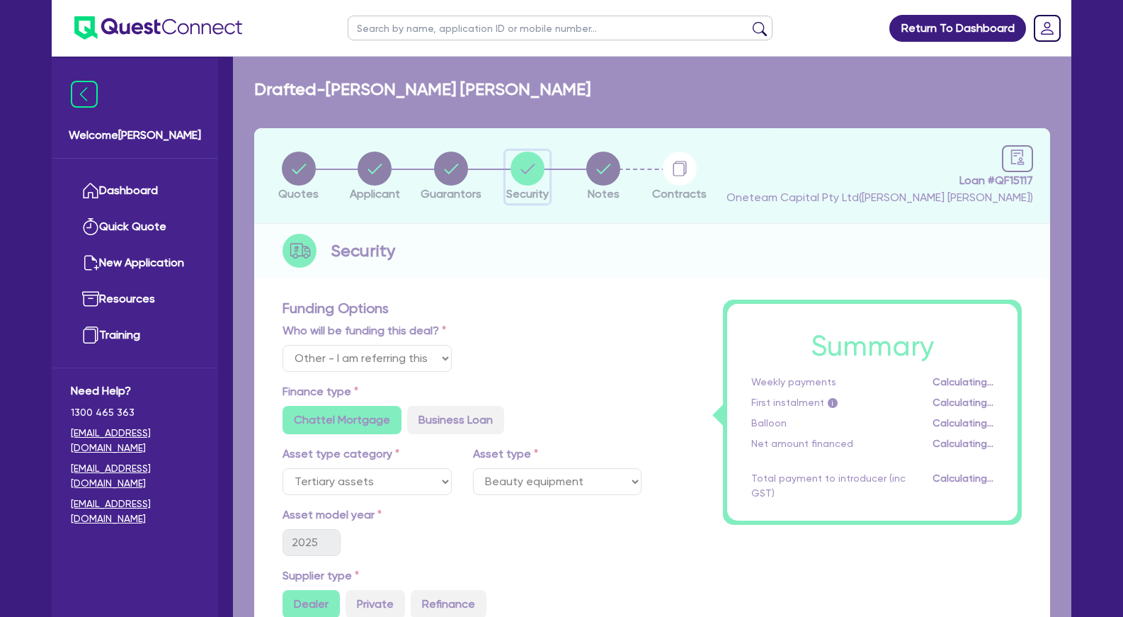
select select "TERTIARY_ASSETS"
select select "BEAUTY_EQUIPMENT"
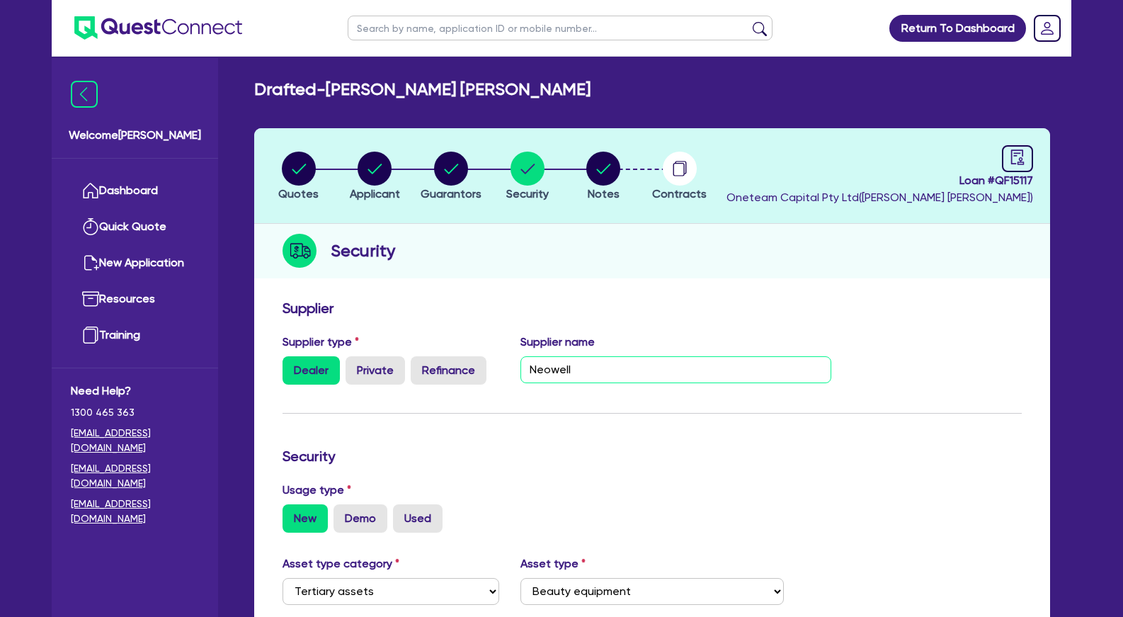
click at [569, 361] on input "Neowell" at bounding box center [676, 369] width 312 height 27
type input "Venus"
click at [601, 165] on circle "button" at bounding box center [603, 169] width 34 height 34
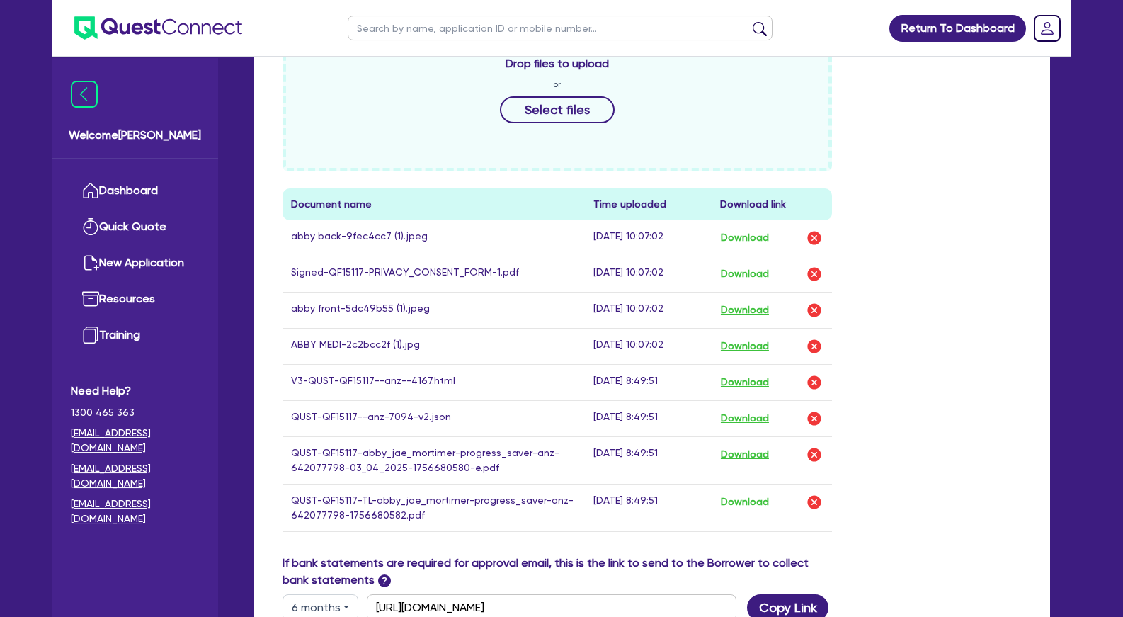
scroll to position [640, 0]
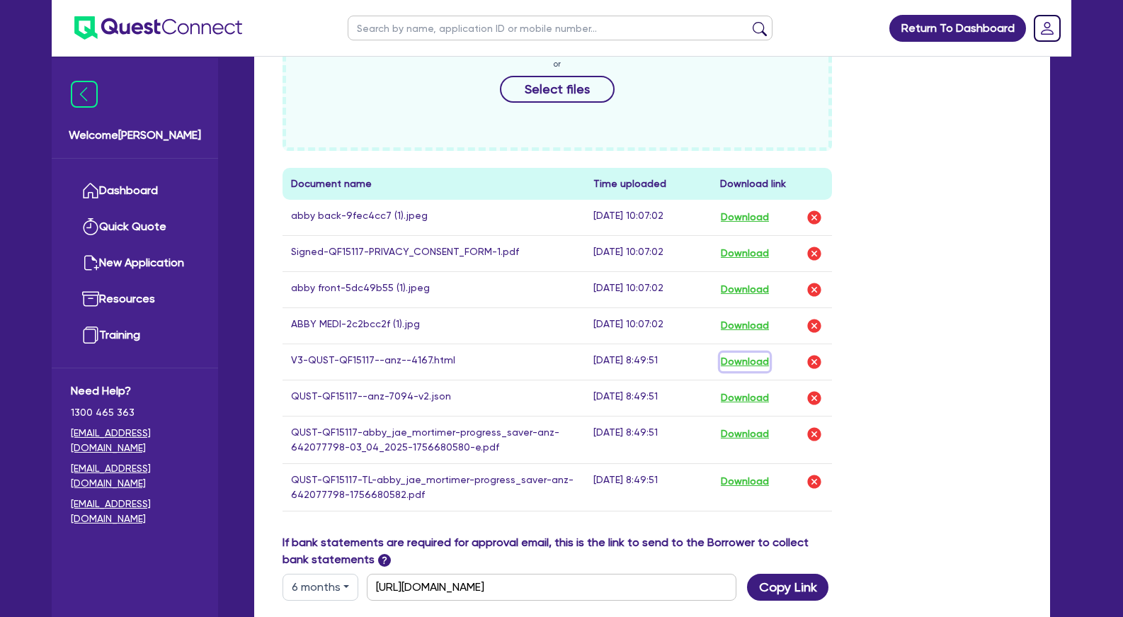
click at [759, 363] on button "Download" at bounding box center [745, 362] width 50 height 18
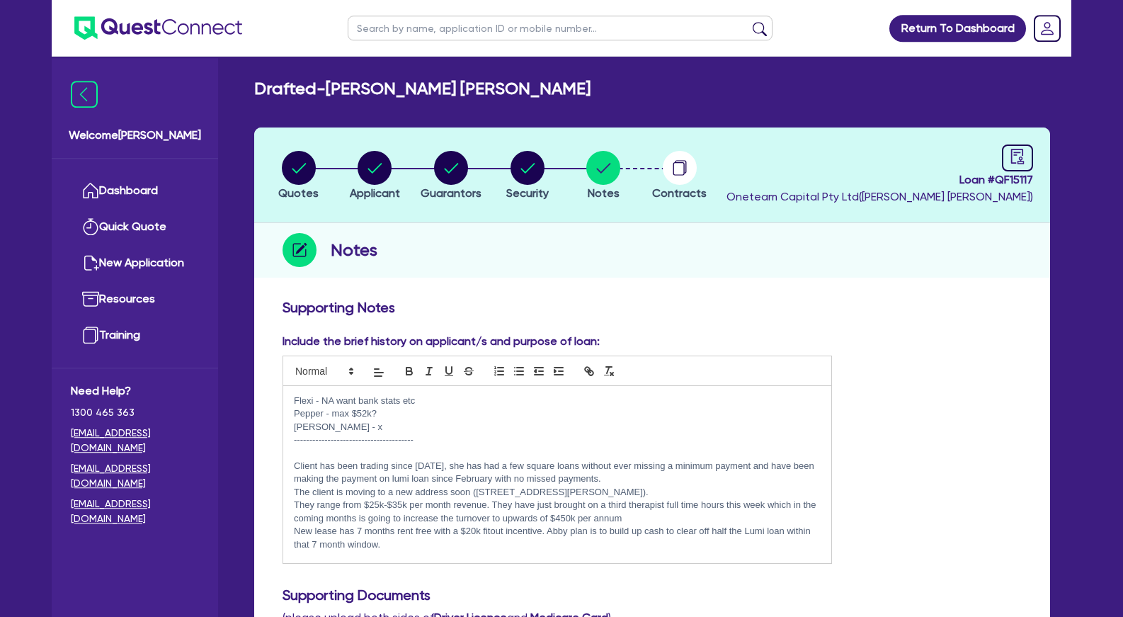
scroll to position [0, 0]
click at [455, 183] on circle "button" at bounding box center [451, 169] width 34 height 34
select select "MRS"
select select "QLD"
select select "DE_FACTO"
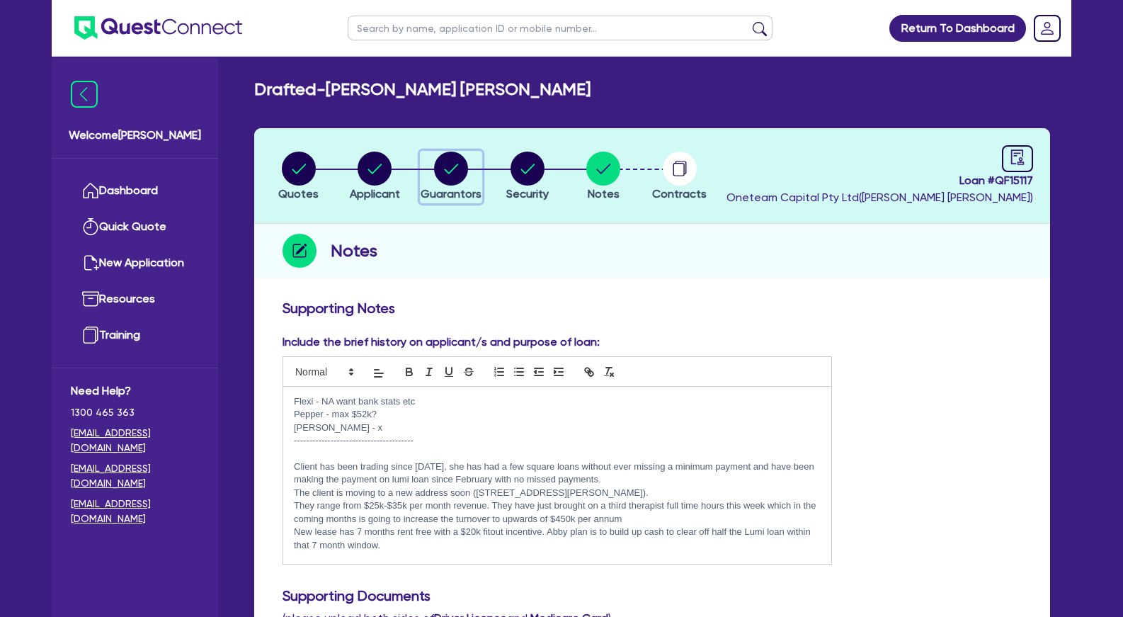
select select "CASH"
select select "VEHICLE"
select select "HOUSEHOLD_PERSONAL"
select select "OTHER"
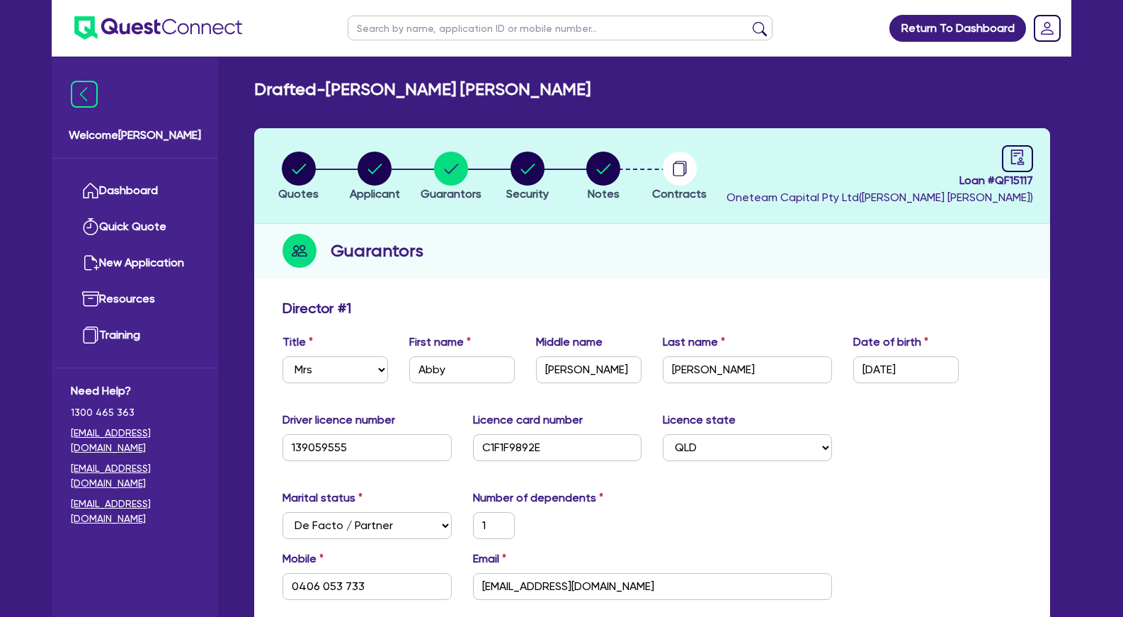
click at [455, 30] on input "text" at bounding box center [560, 28] width 425 height 25
type input "derrimut"
click button "submit" at bounding box center [759, 31] width 23 height 20
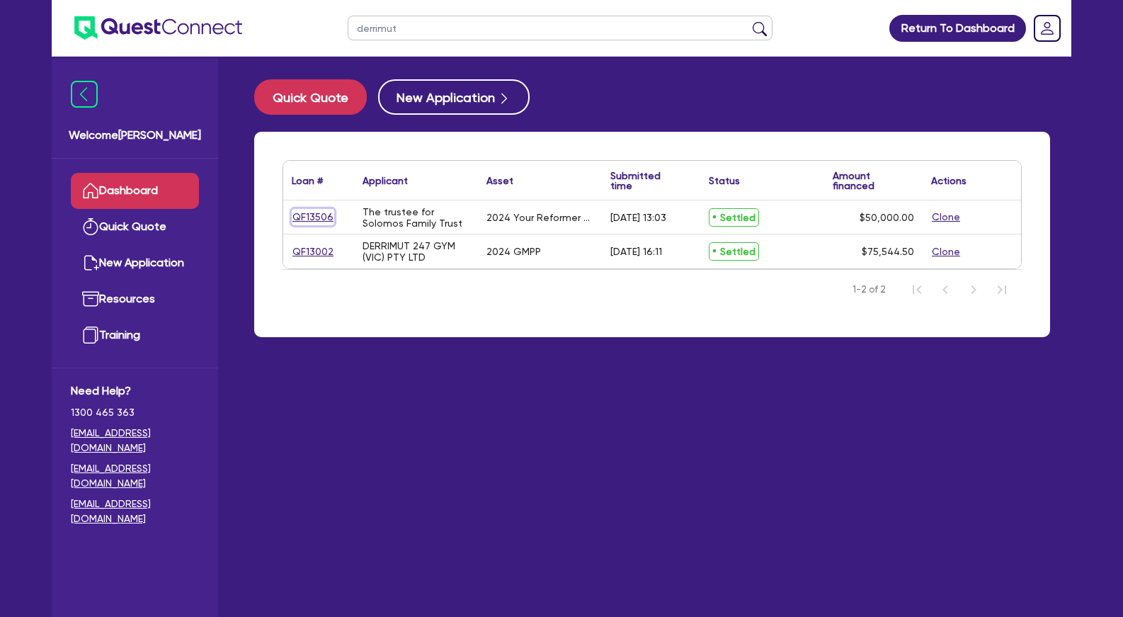
click at [314, 217] on link "QF13506" at bounding box center [313, 217] width 42 height 16
select select "Quest Finance - Platform Funding"
select select "TERTIARY_ASSETS"
select select "OTHER_TERTIARY"
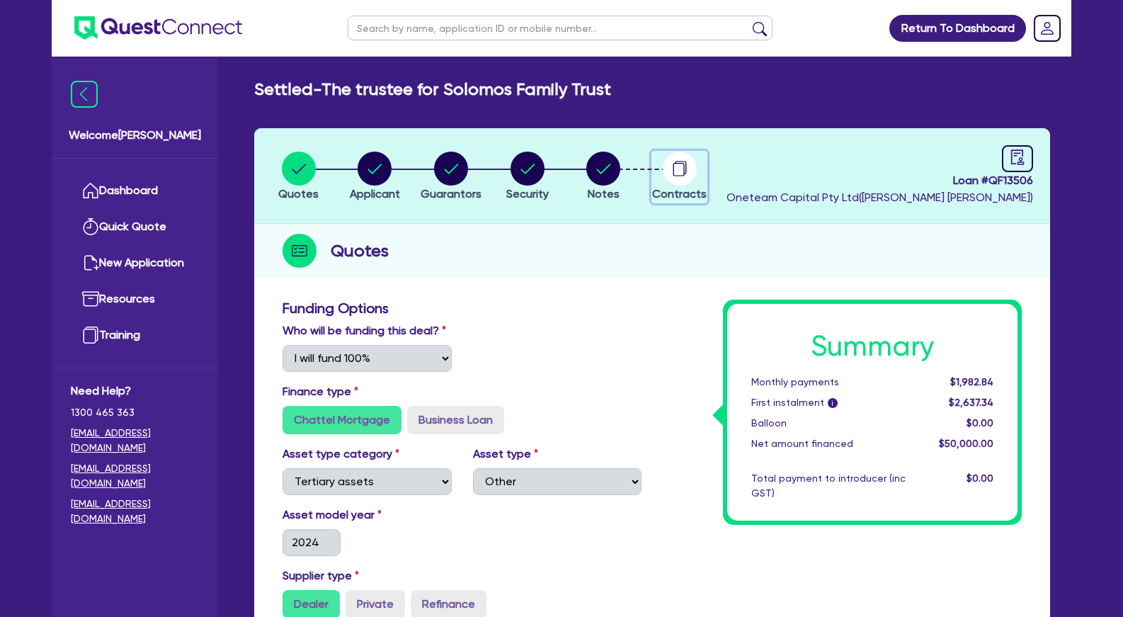
click at [665, 172] on circle "button" at bounding box center [680, 169] width 34 height 34
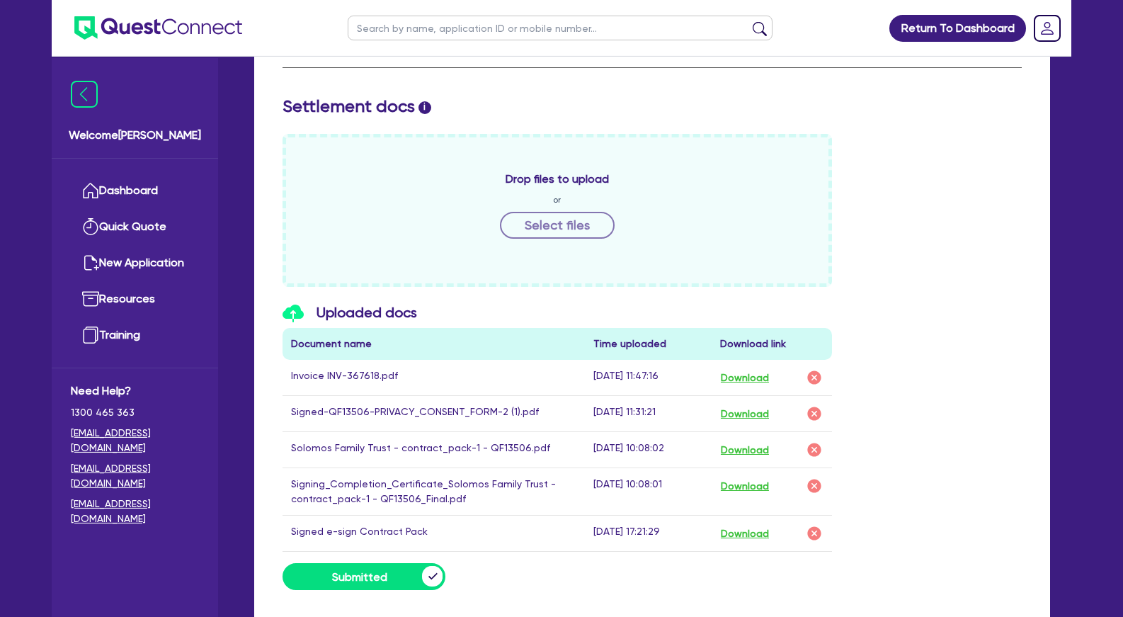
scroll to position [578, 0]
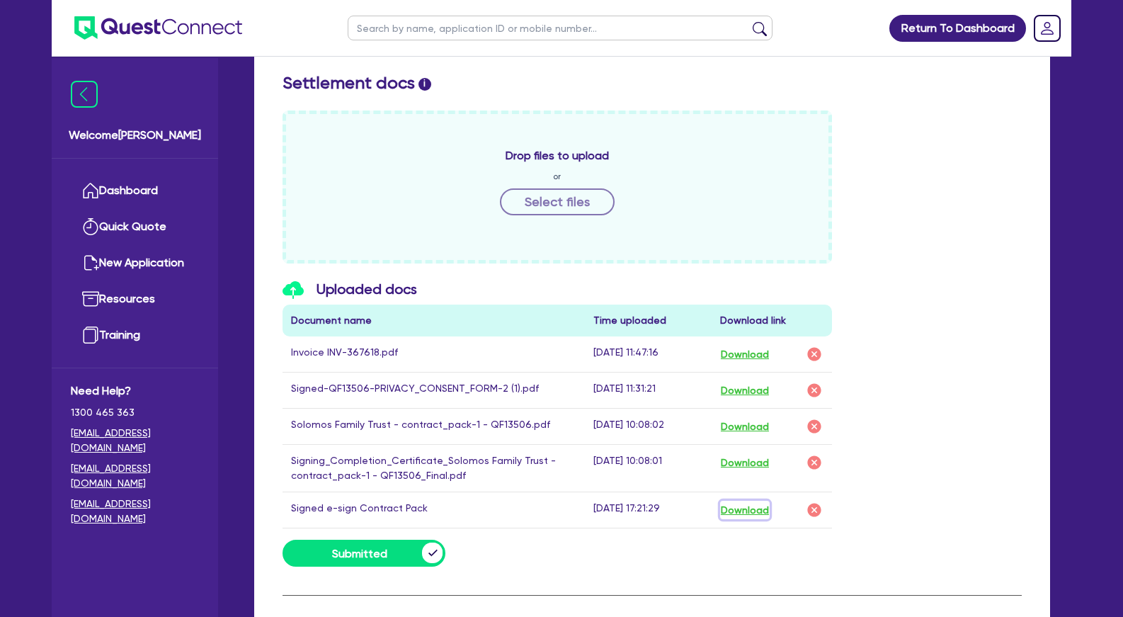
click at [762, 510] on button "Download" at bounding box center [745, 510] width 50 height 18
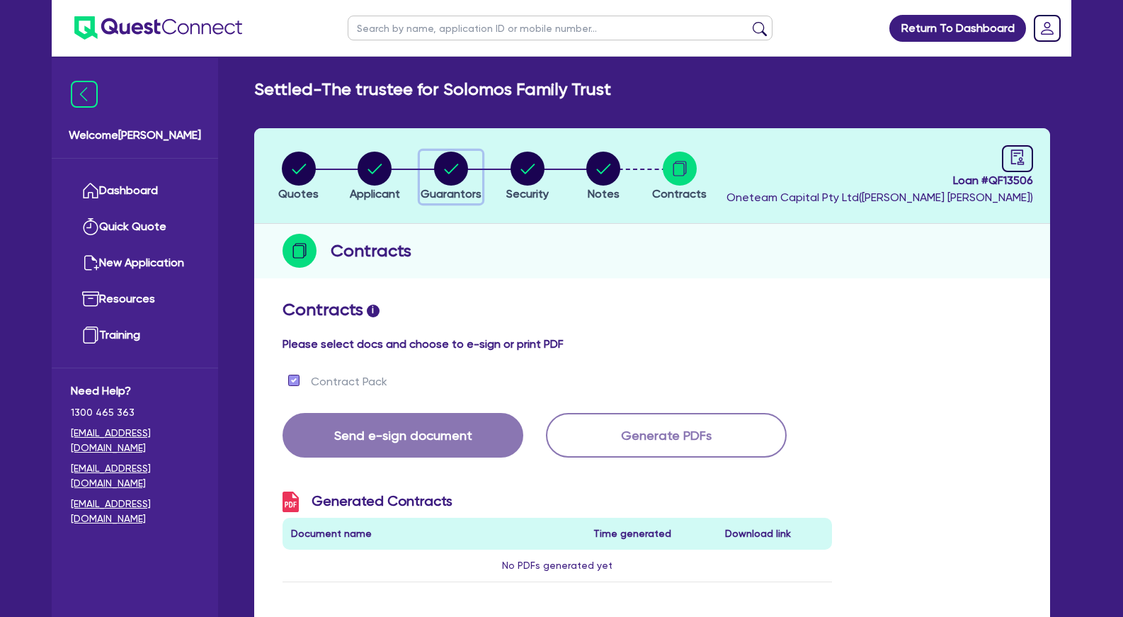
click at [455, 163] on circle "button" at bounding box center [451, 169] width 34 height 34
select select "MR"
select select "VIC"
select select "DE_FACTO"
select select "PROPERTY"
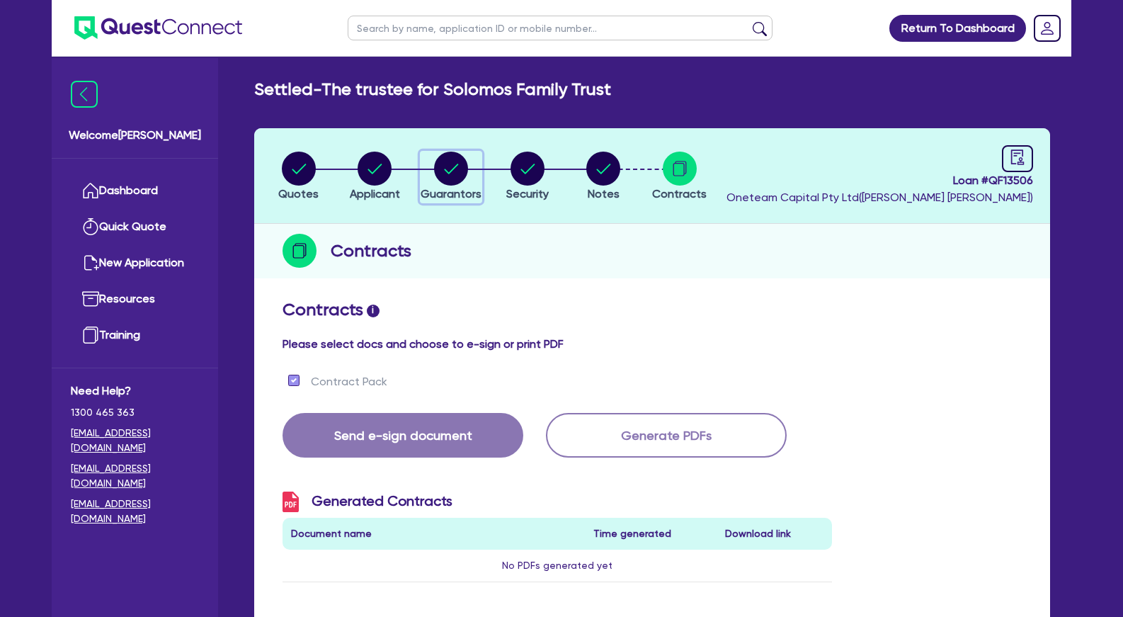
select select "INVESTMENT_PROPERTY"
select select "VEHICLE"
select select "MORTGAGE"
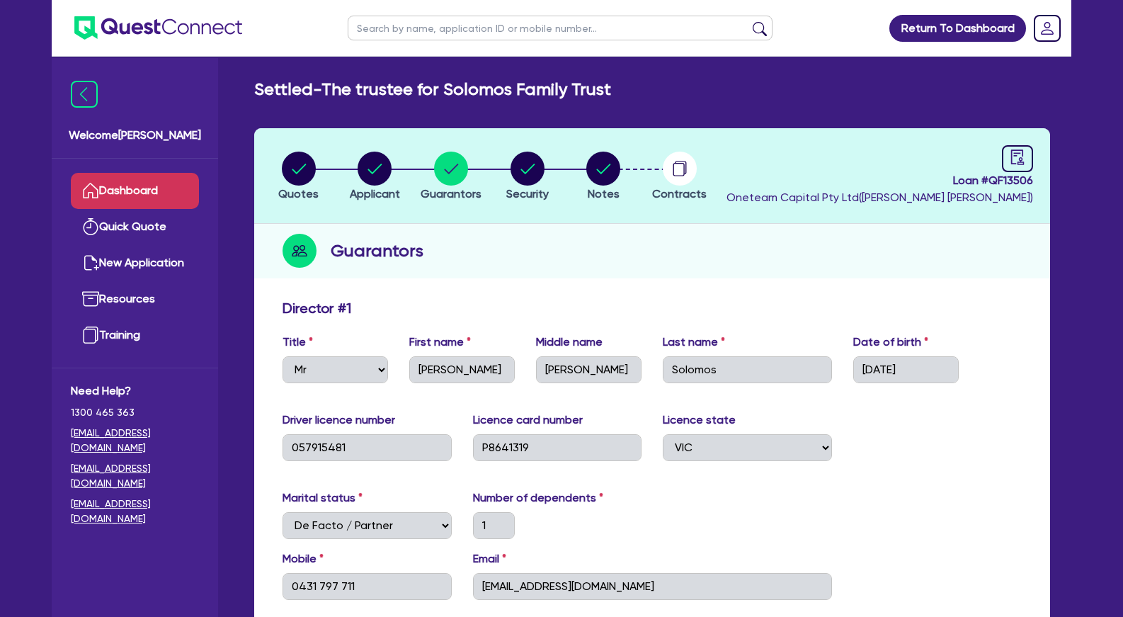
click at [168, 190] on link "Dashboard" at bounding box center [135, 191] width 128 height 36
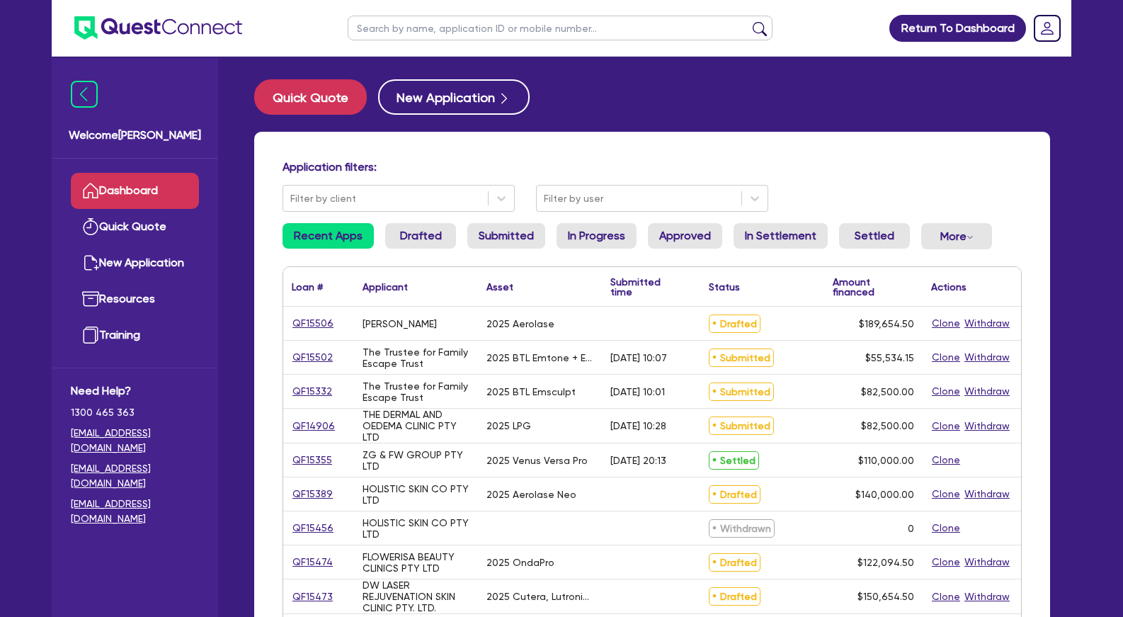
click at [655, 34] on input "text" at bounding box center [560, 28] width 425 height 25
click at [525, 30] on input "text" at bounding box center [560, 28] width 425 height 25
type input "mariana"
click at [748, 21] on button "submit" at bounding box center [759, 31] width 23 height 20
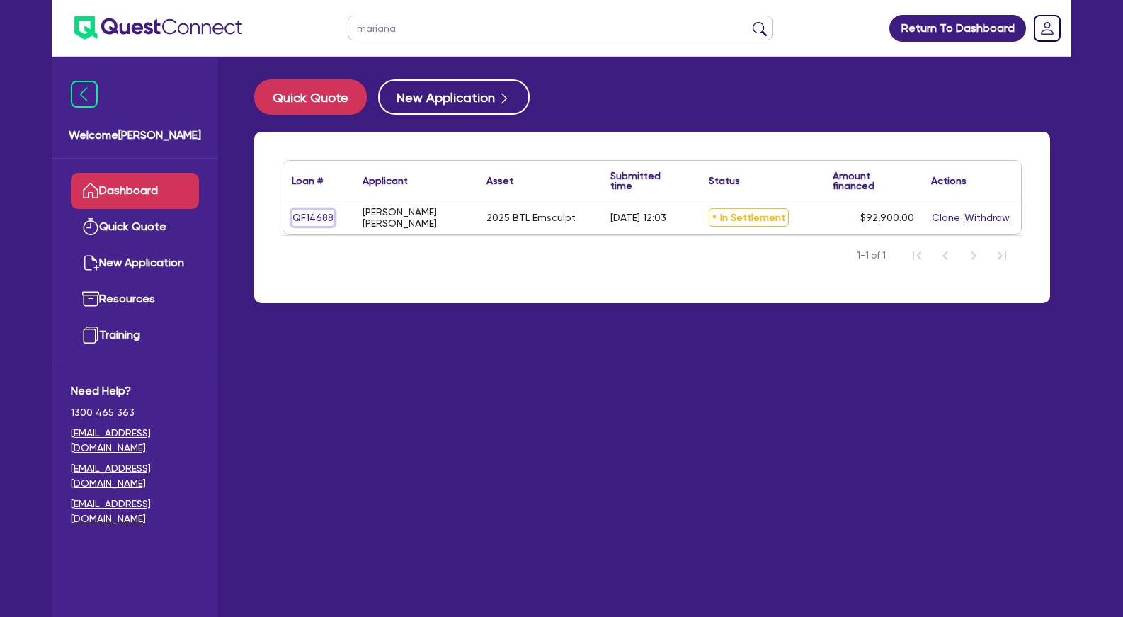
click at [311, 215] on link "QF14688" at bounding box center [313, 218] width 42 height 16
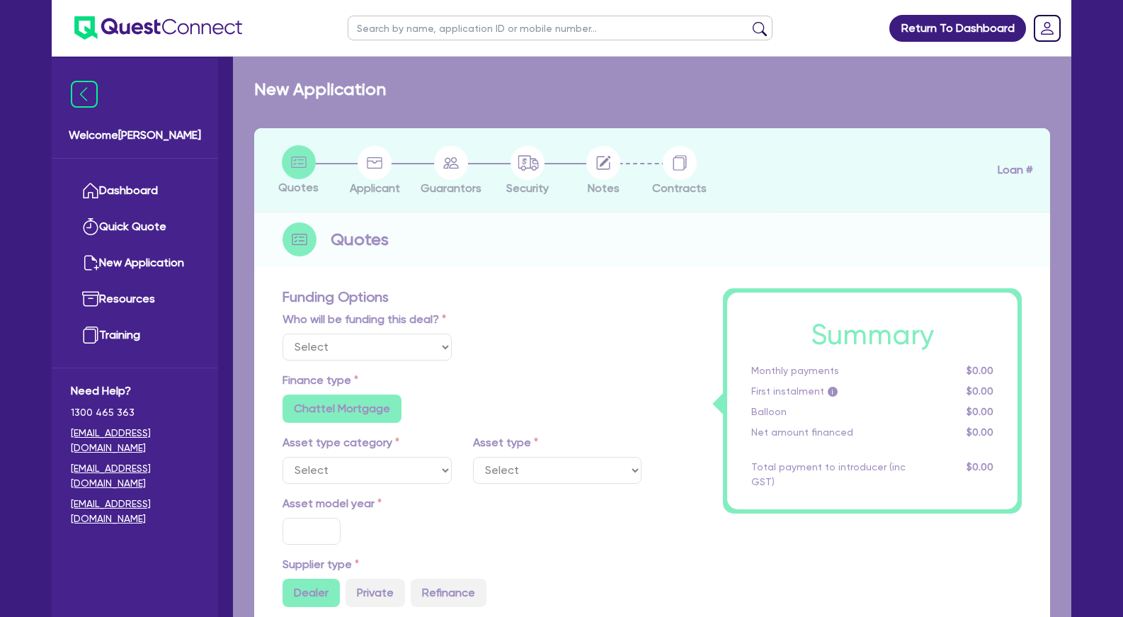
select select
select select "TERTIARY_ASSETS"
type input "2025"
type input "97,900"
type input "5,000"
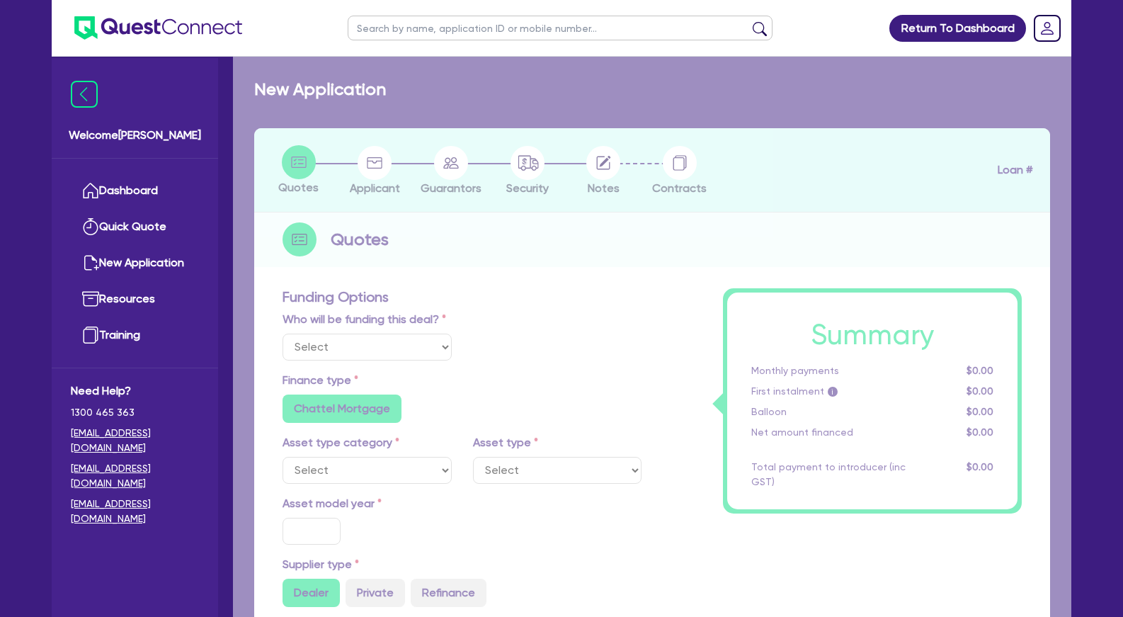
type input "12.95"
radio input "false"
select select "BEAUTY_EQUIPMENT"
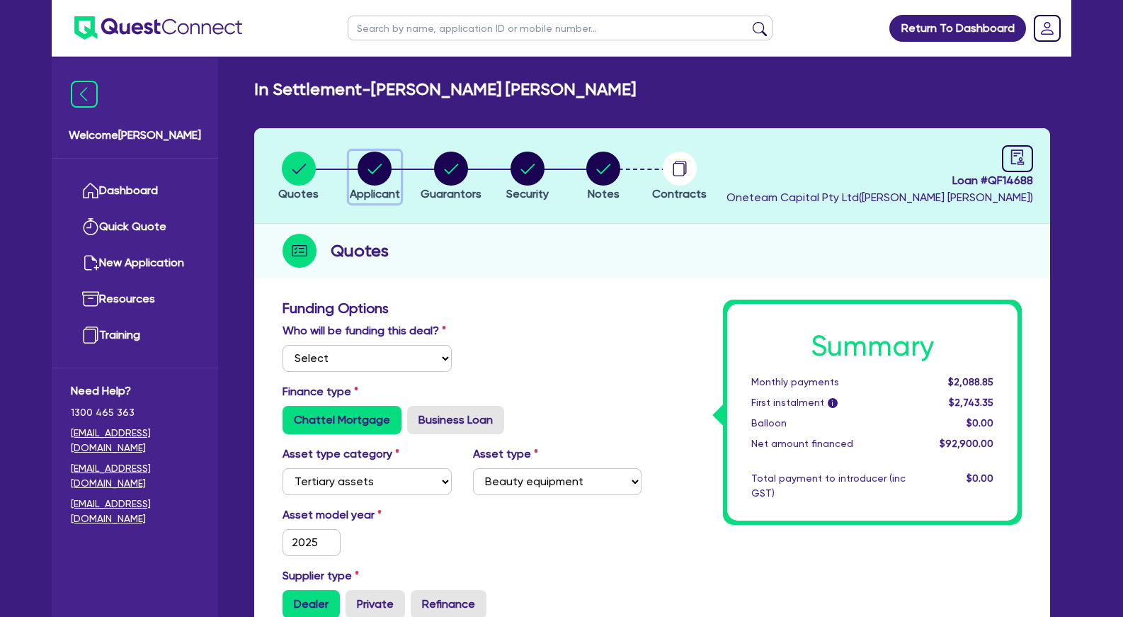
click at [380, 177] on circle "button" at bounding box center [375, 169] width 34 height 34
select select "SOLE_TRADER"
select select "HEALTH_BEAUTY"
select select "HAIR_BEAUTY_SALONS"
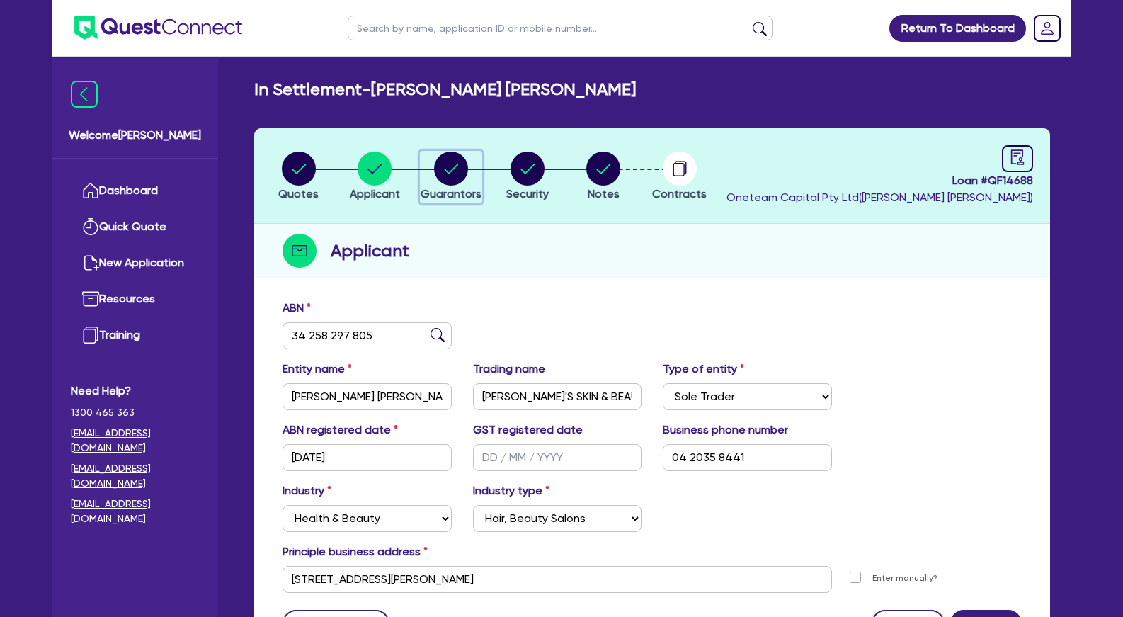
click at [457, 165] on icon "button" at bounding box center [451, 169] width 14 height 10
select select "MR"
select select "QLD"
select select "MARRIED"
select select "VEHICLE"
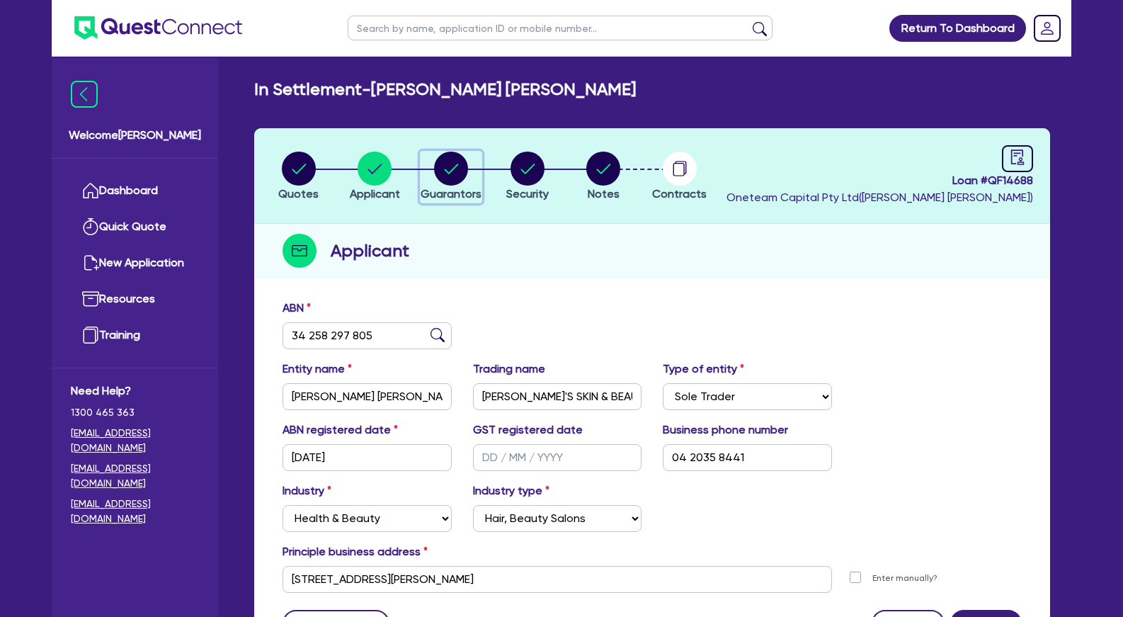
select select "CASH"
select select "EQUIPMENT"
select select "OTHER"
select select "HOUSEHOLD_PERSONAL"
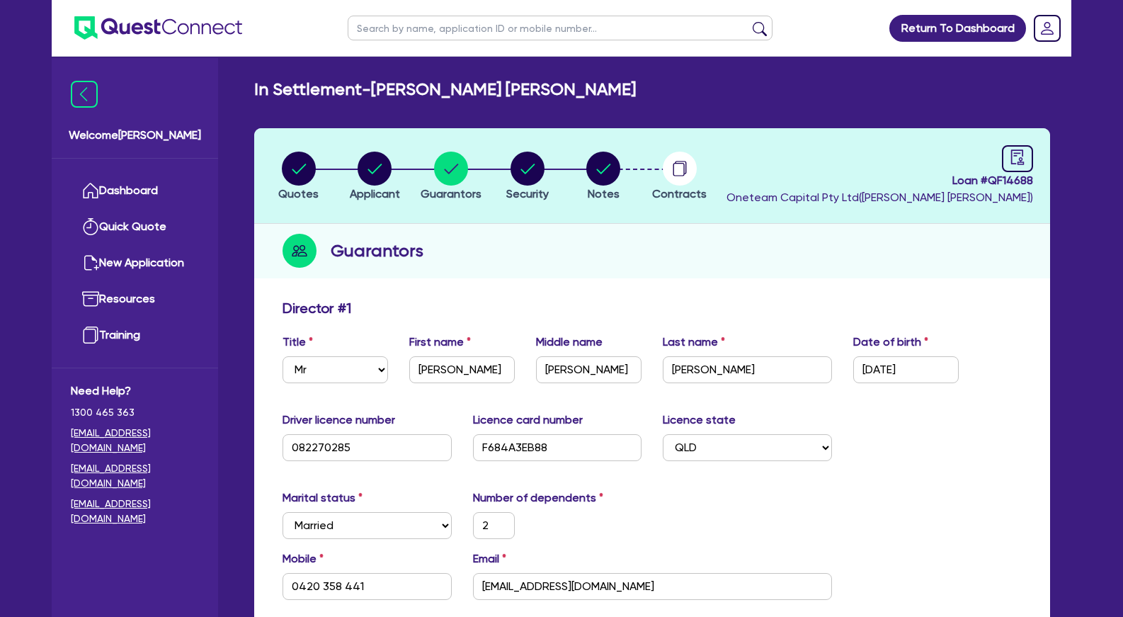
click at [565, 275] on div "Guarantors" at bounding box center [652, 251] width 796 height 55
click at [382, 163] on circle "button" at bounding box center [375, 169] width 34 height 34
select select "SOLE_TRADER"
select select "HEALTH_BEAUTY"
select select "HAIR_BEAUTY_SALONS"
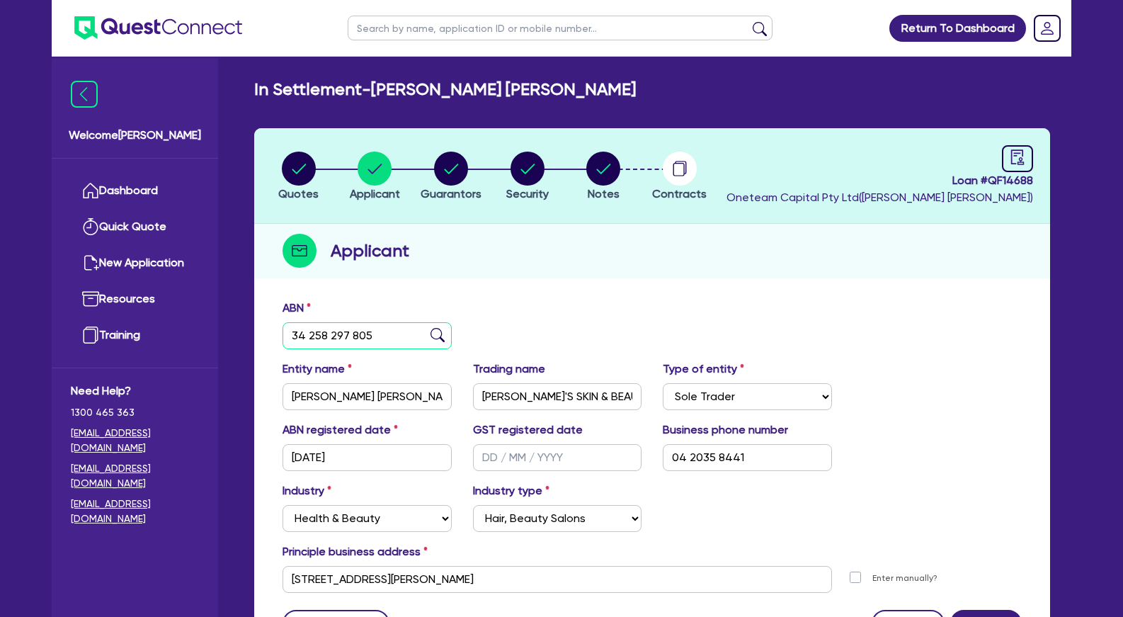
click at [381, 336] on input "34 258 297 805" at bounding box center [367, 335] width 169 height 27
click at [442, 173] on circle "button" at bounding box center [451, 169] width 34 height 34
select select "MR"
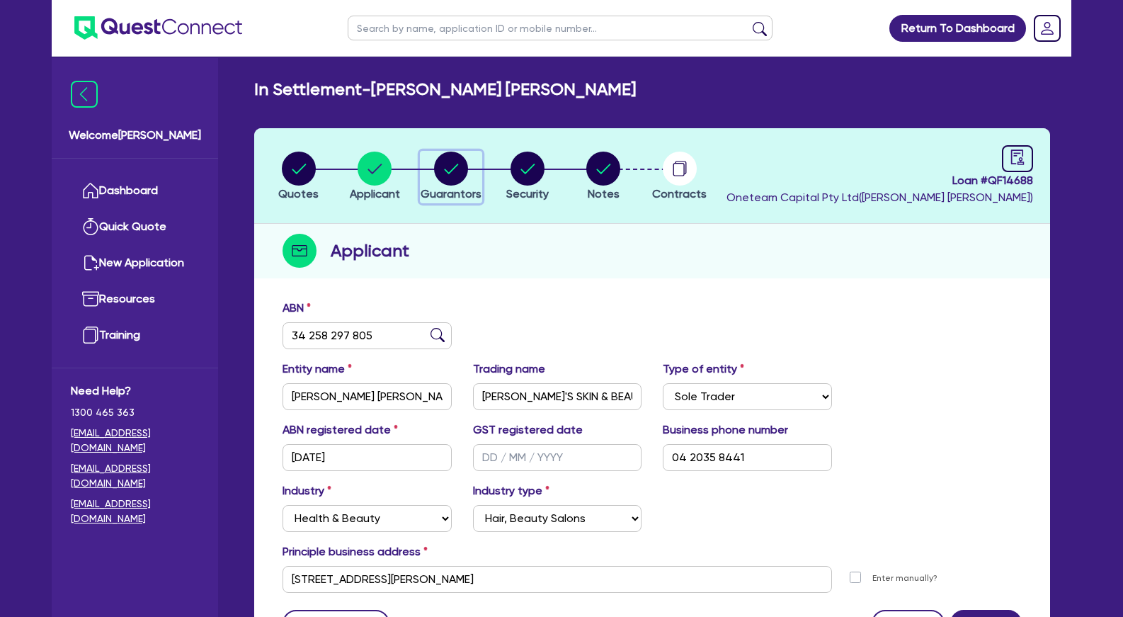
select select "QLD"
select select "MARRIED"
select select "VEHICLE"
select select "CASH"
select select "EQUIPMENT"
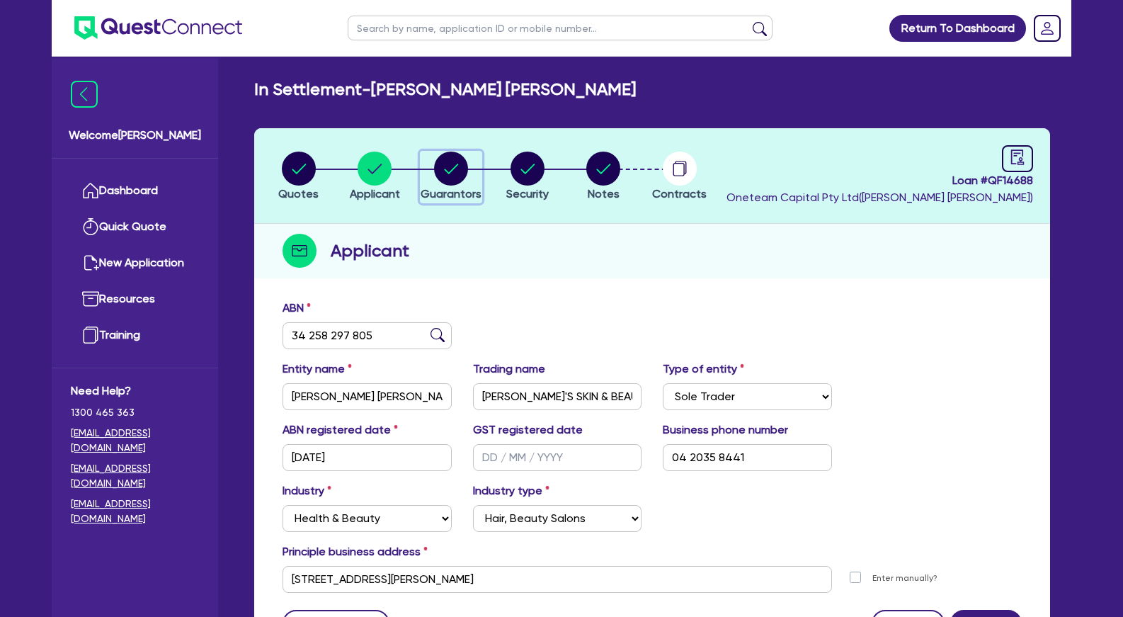
select select "OTHER"
select select "HOUSEHOLD_PERSONAL"
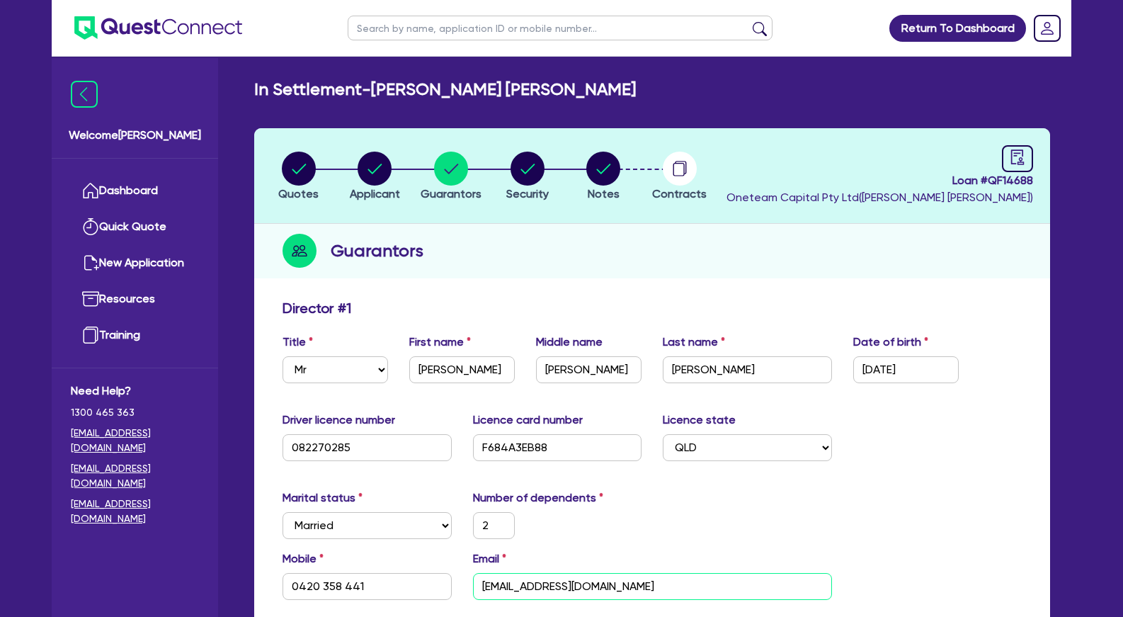
click at [566, 588] on input "[EMAIL_ADDRESS][DOMAIN_NAME]" at bounding box center [652, 586] width 359 height 27
click at [470, 174] on div "button" at bounding box center [451, 169] width 61 height 34
drag, startPoint x: 437, startPoint y: 40, endPoint x: 443, endPoint y: 29, distance: 13.0
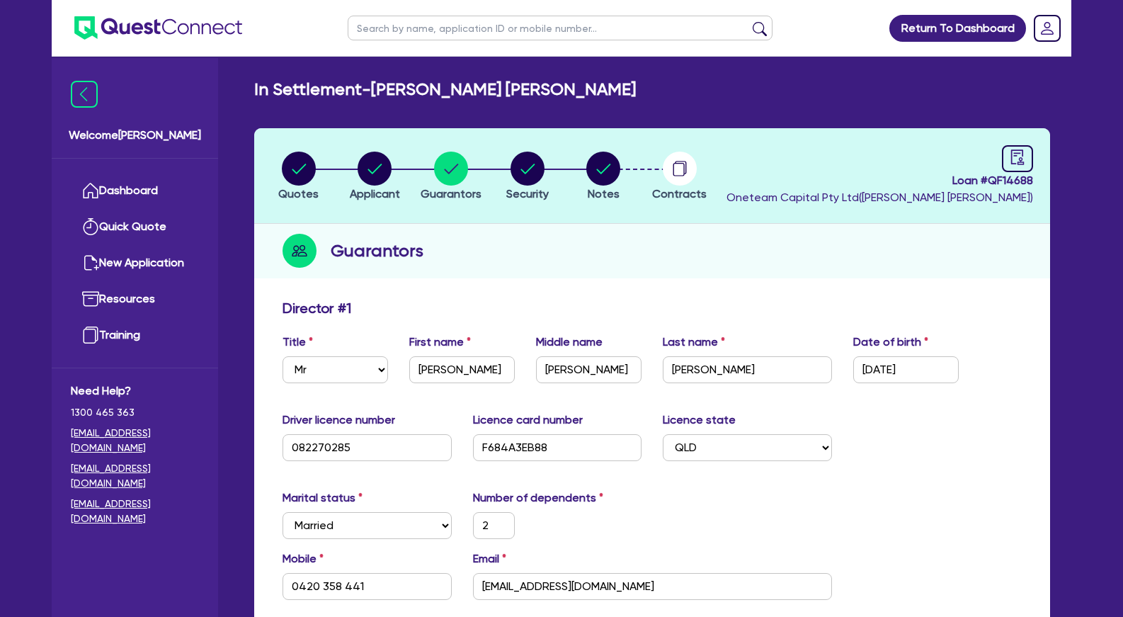
click at [437, 39] on ul at bounding box center [560, 28] width 453 height 56
click at [443, 29] on input "text" at bounding box center [560, 28] width 425 height 25
type input "[PERSON_NAME]"
click button "submit" at bounding box center [759, 31] width 23 height 20
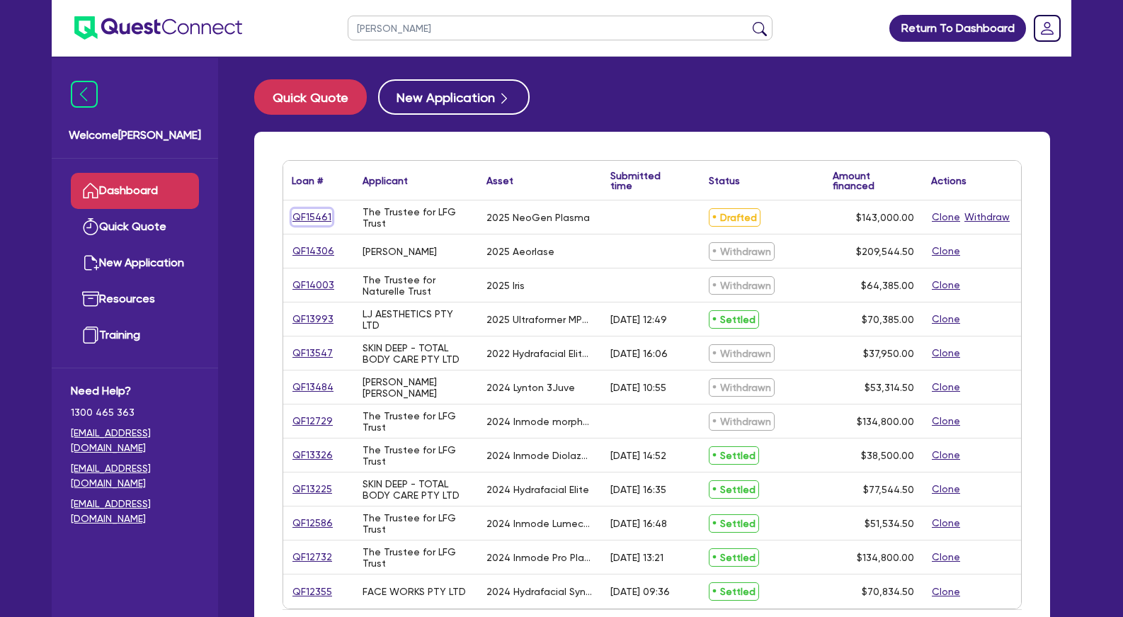
click at [314, 217] on link "QF15461" at bounding box center [312, 217] width 40 height 16
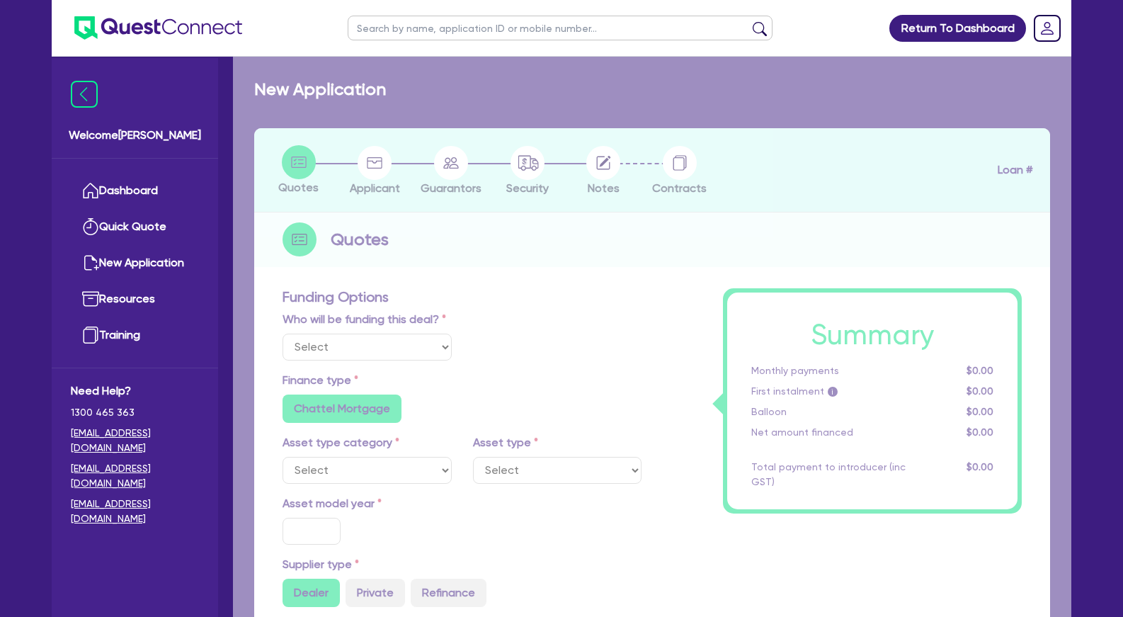
select select "Other"
select select "SECONDARY_ASSETS"
type input "2025"
radio input "true"
type input "143,000"
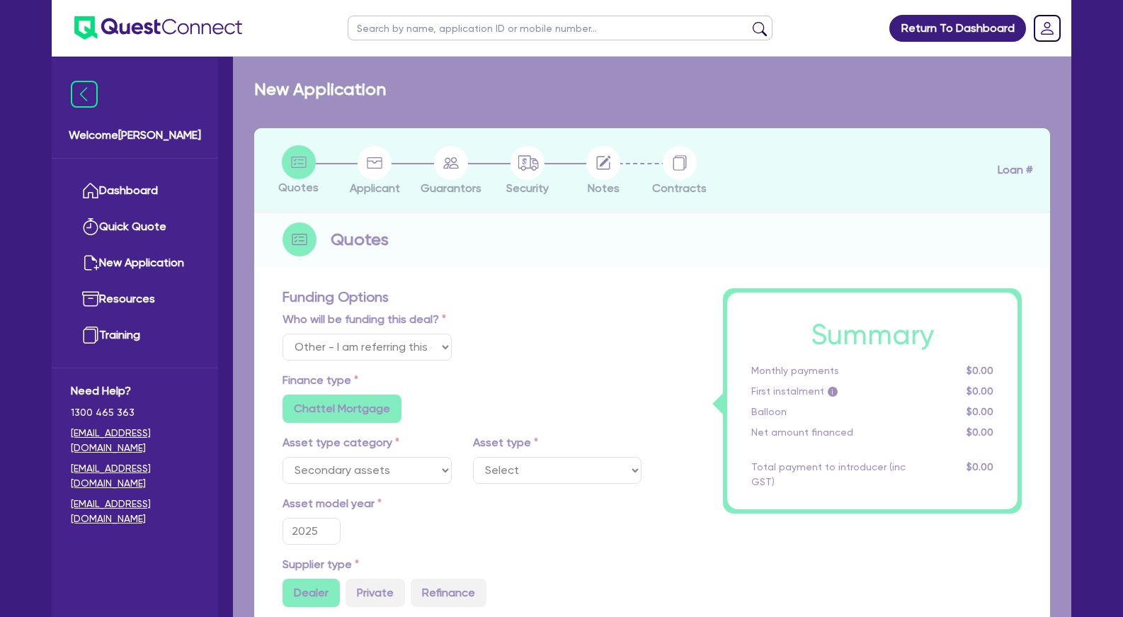
type input "4"
type input "5,720"
type input "7.49"
radio input "false"
type input "649"
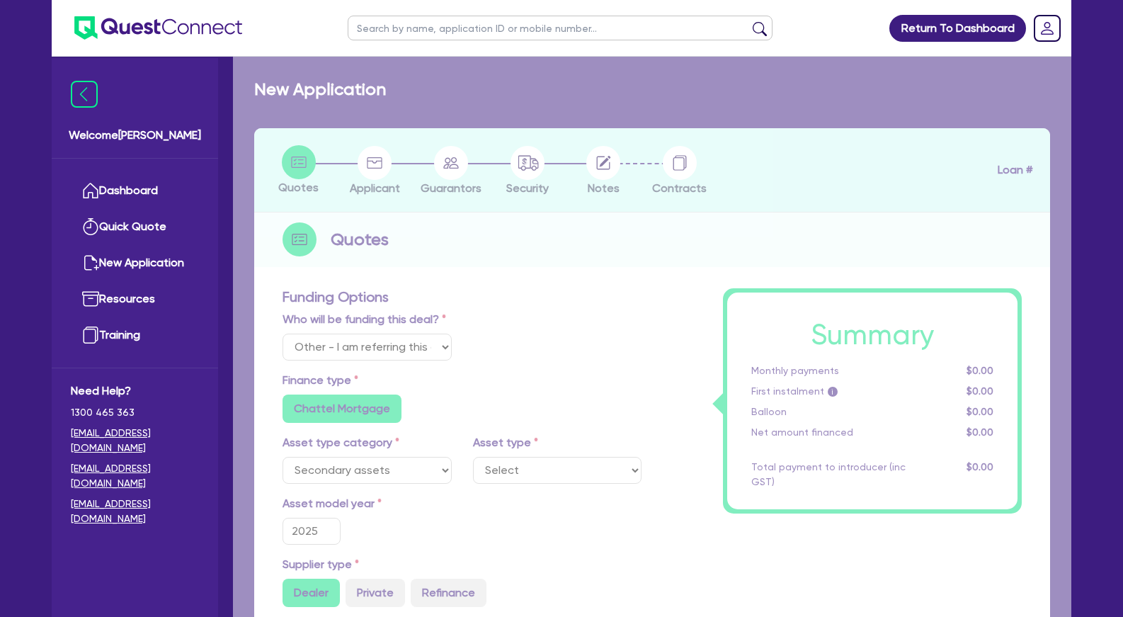
type input "395"
radio input "false"
select select "MEDICAL_DENTAL_LABORATORY_EQUIPMENT"
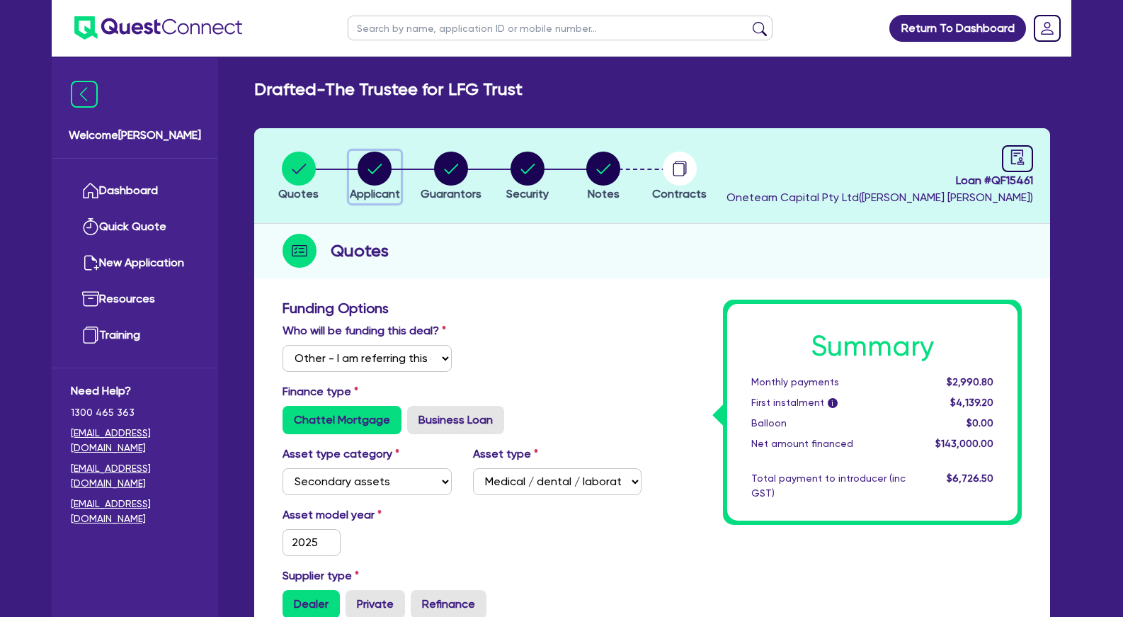
click at [391, 172] on circle "button" at bounding box center [375, 169] width 34 height 34
select select "TRUST"
select select "COMPANY"
select select "HEALTH_BEAUTY"
select select "HAIR_BEAUTY_SALONS"
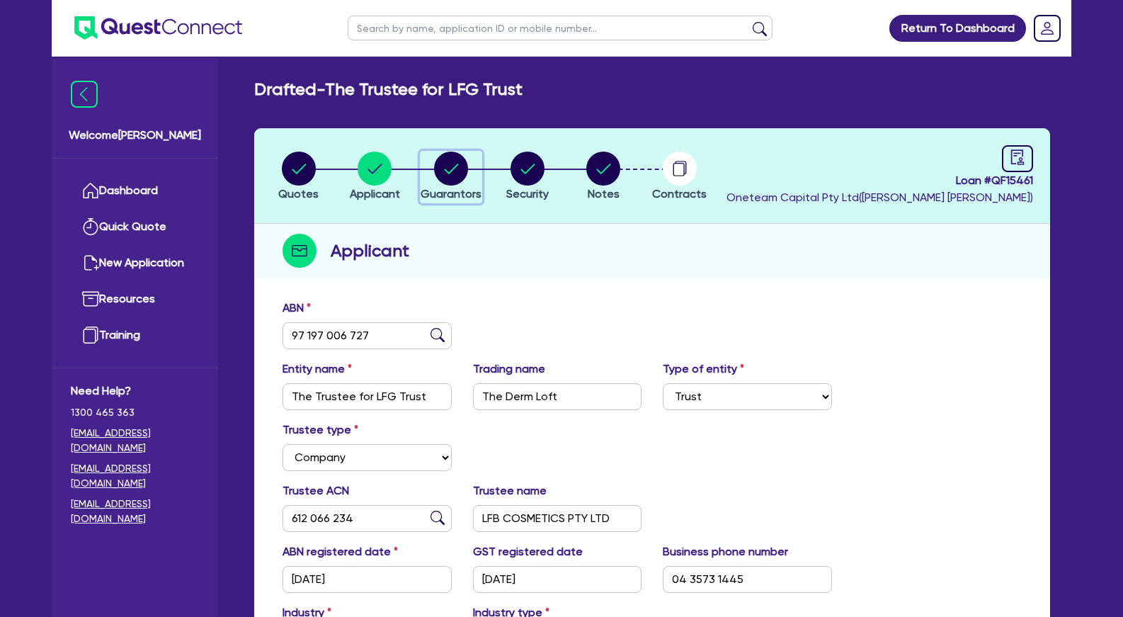
click at [445, 185] on icon "button" at bounding box center [451, 169] width 34 height 34
select select "MRS"
select select "VIC"
select select "MARRIED"
select select "PROPERTY"
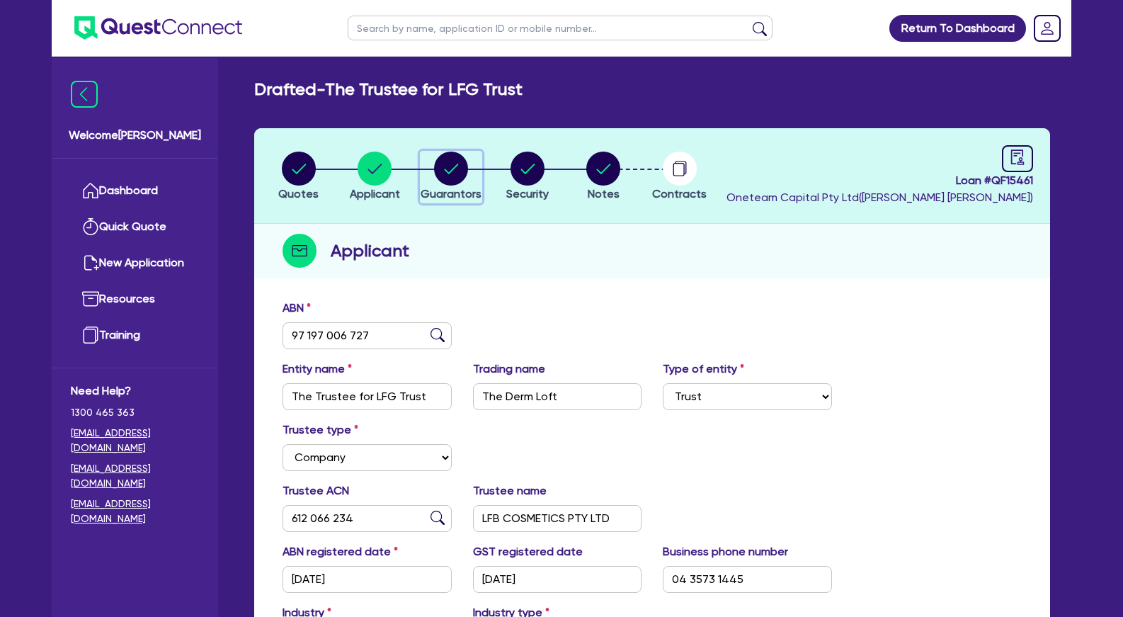
select select "CASH"
select select "VEHICLE"
select select "HOUSEHOLD_PERSONAL"
select select "CASH"
select select "OTHER"
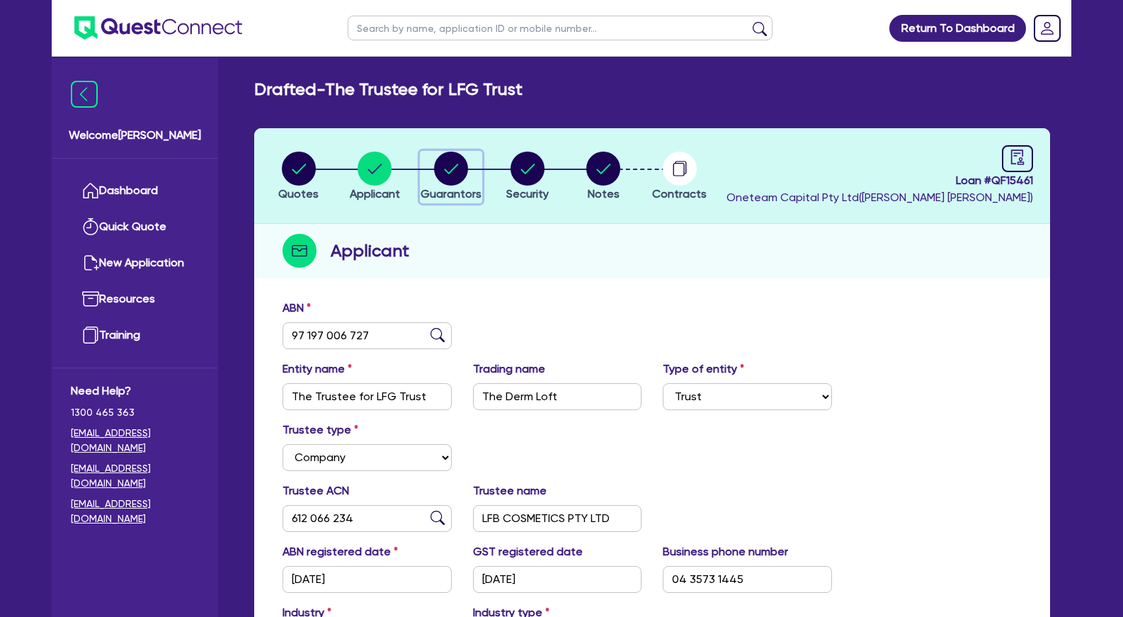
select select "MORTGAGE"
select select "VEHICLE_LOAN"
select select "EQUIPMENT_LOAN"
